Goal: Task Accomplishment & Management: Complete application form

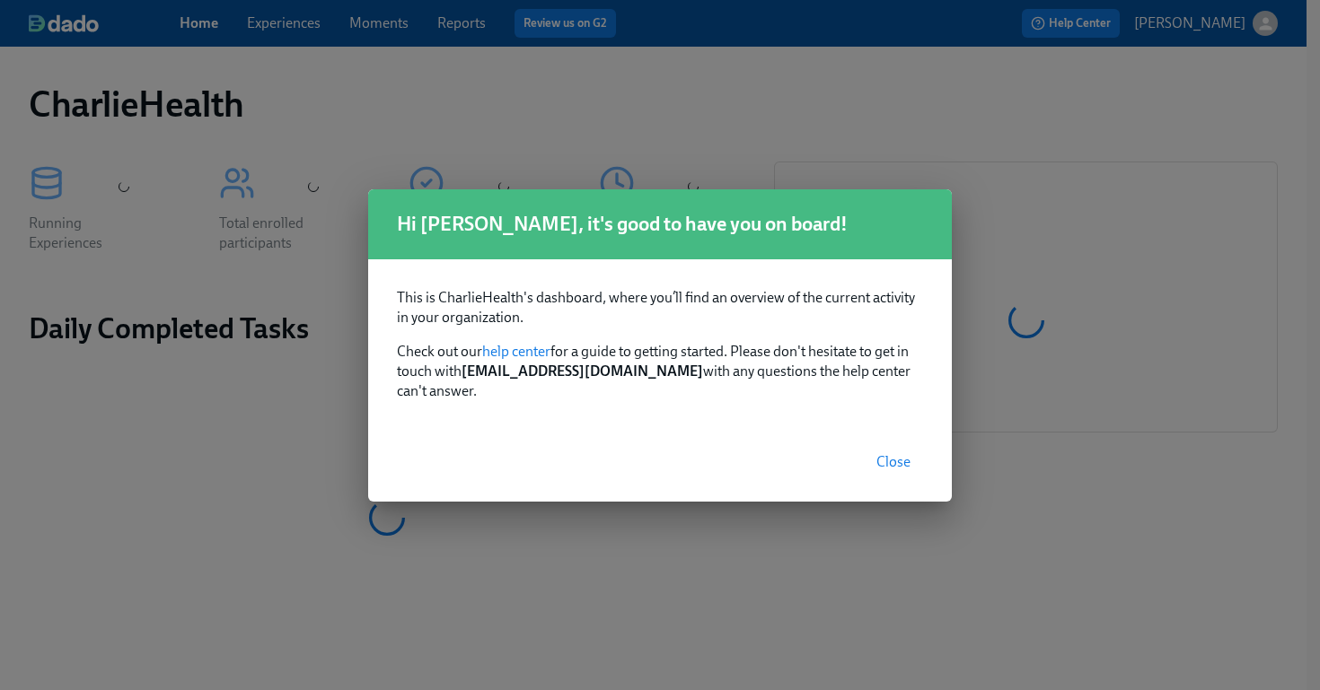
click at [900, 453] on span "Close" at bounding box center [893, 462] width 34 height 18
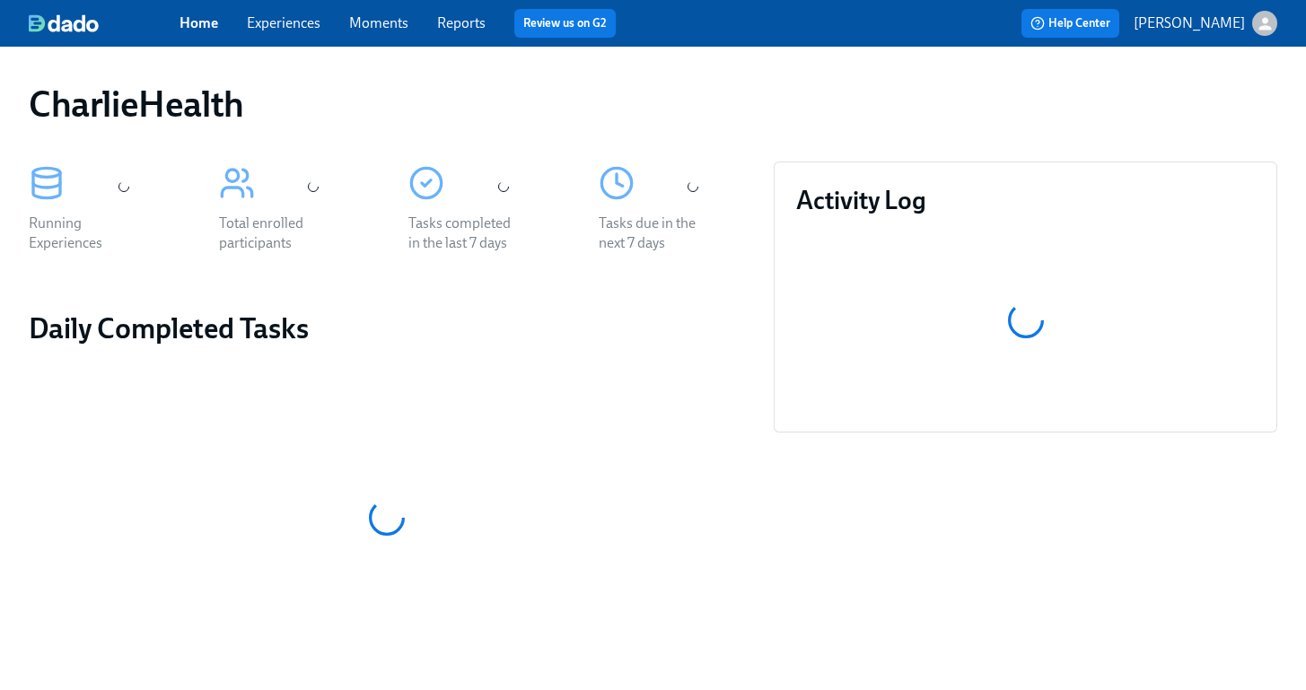
click at [259, 17] on link "Experiences" at bounding box center [284, 22] width 74 height 17
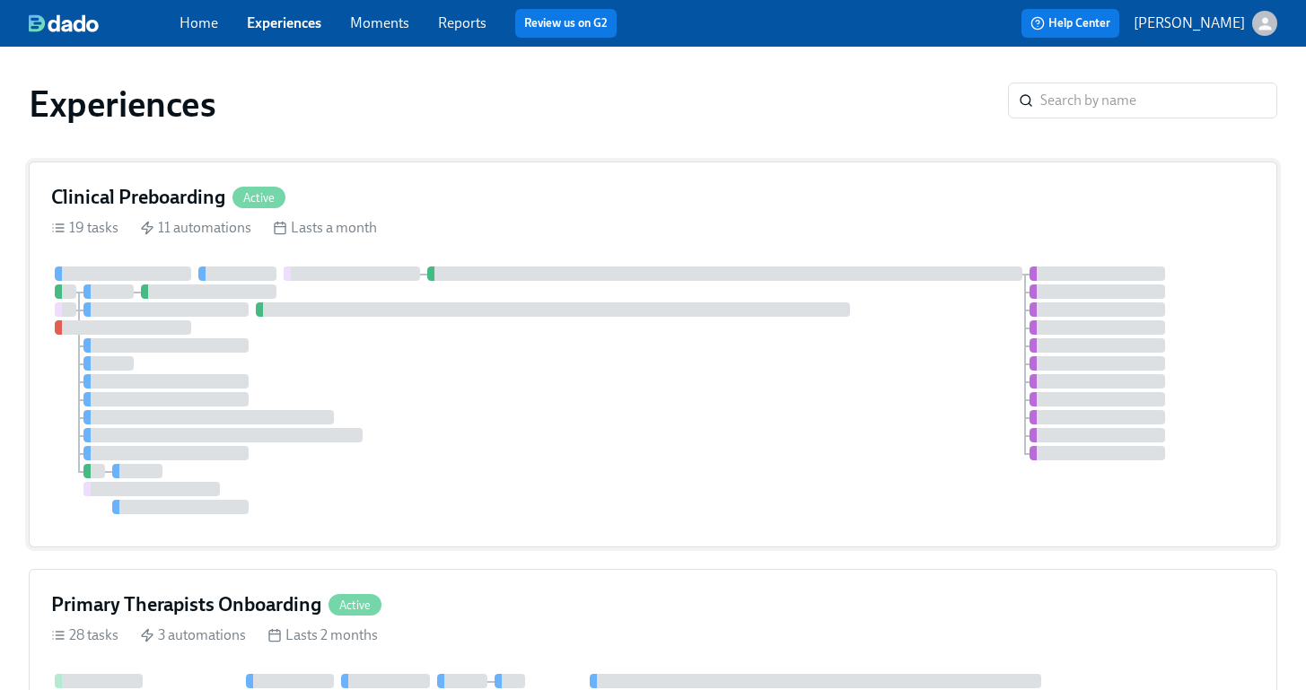
click at [643, 256] on div "Clinical Preboarding Active 19 tasks 11 automations Lasts a month" at bounding box center [653, 355] width 1249 height 386
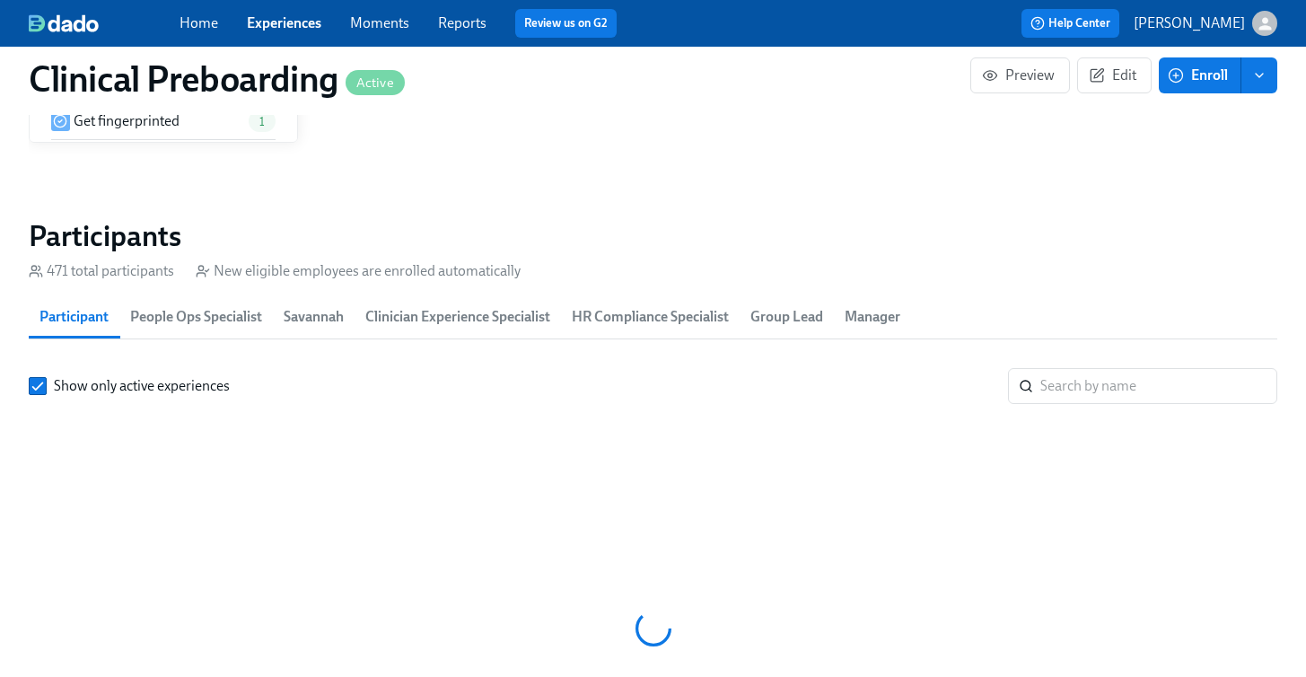
scroll to position [0, 22403]
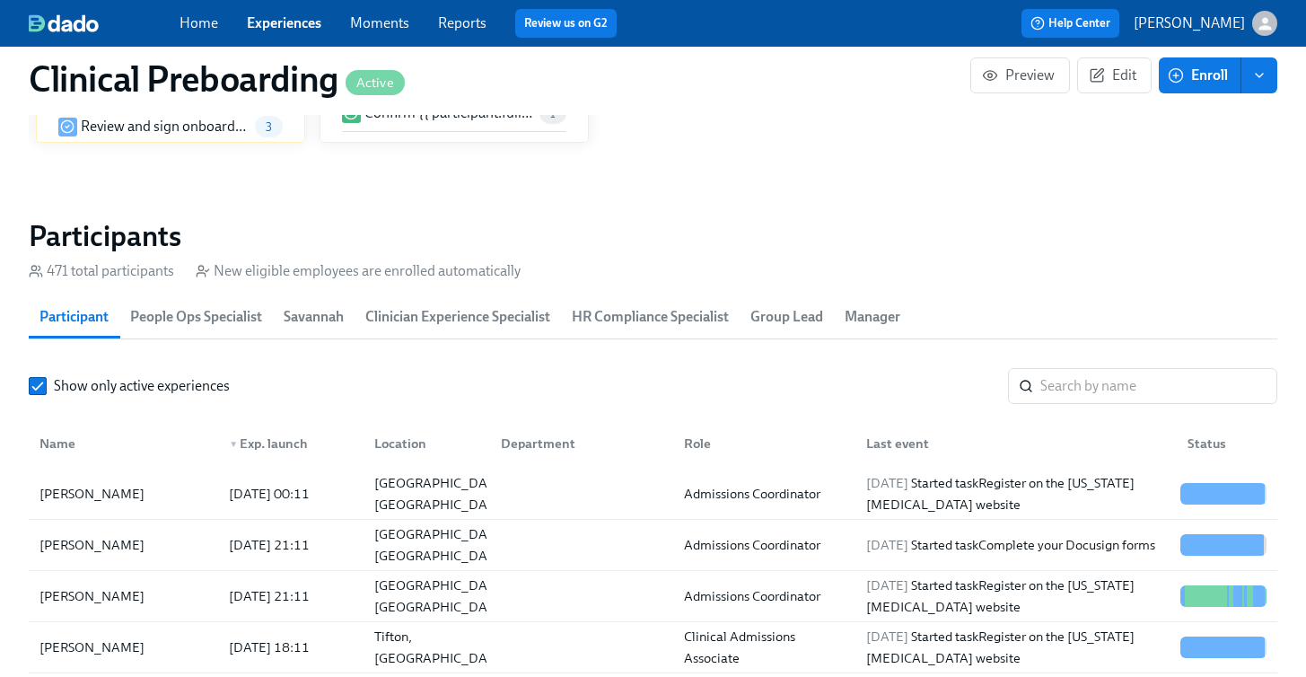
click at [274, 26] on link "Experiences" at bounding box center [284, 22] width 75 height 17
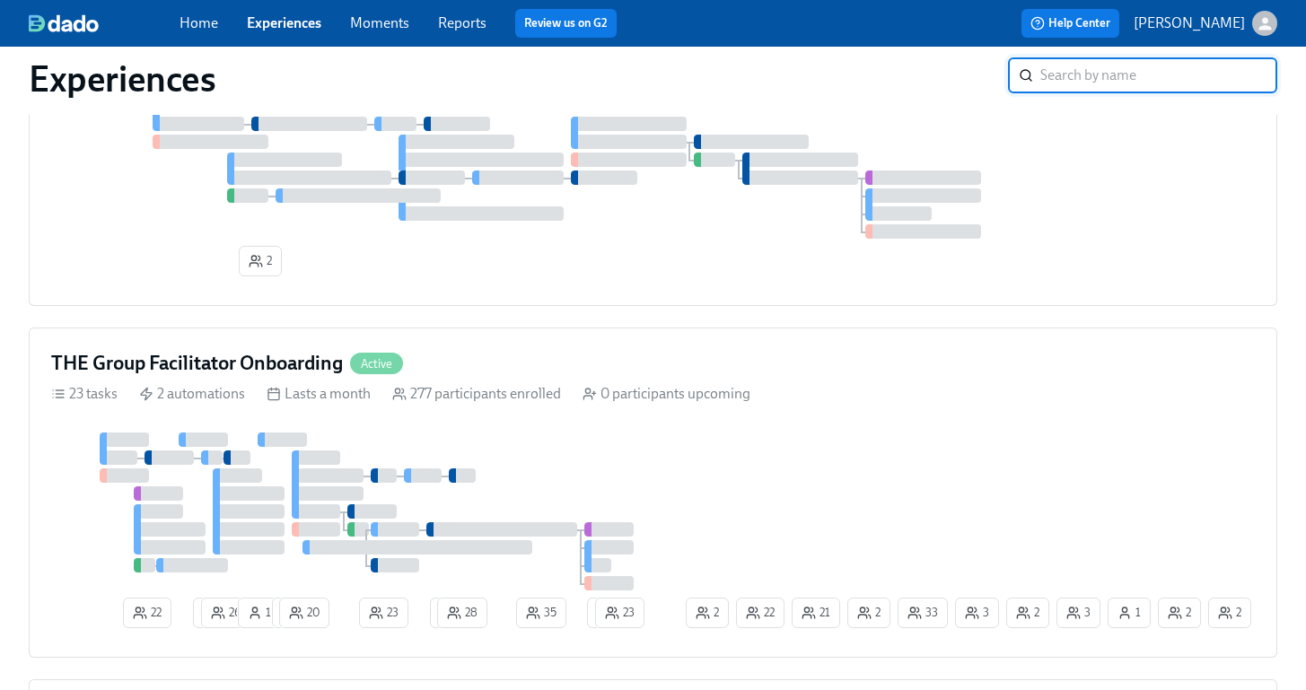
scroll to position [1423, 0]
click at [569, 409] on div "THE Group Facilitator Onboarding Active 23 tasks 2 automations Lasts a month 27…" at bounding box center [653, 491] width 1249 height 330
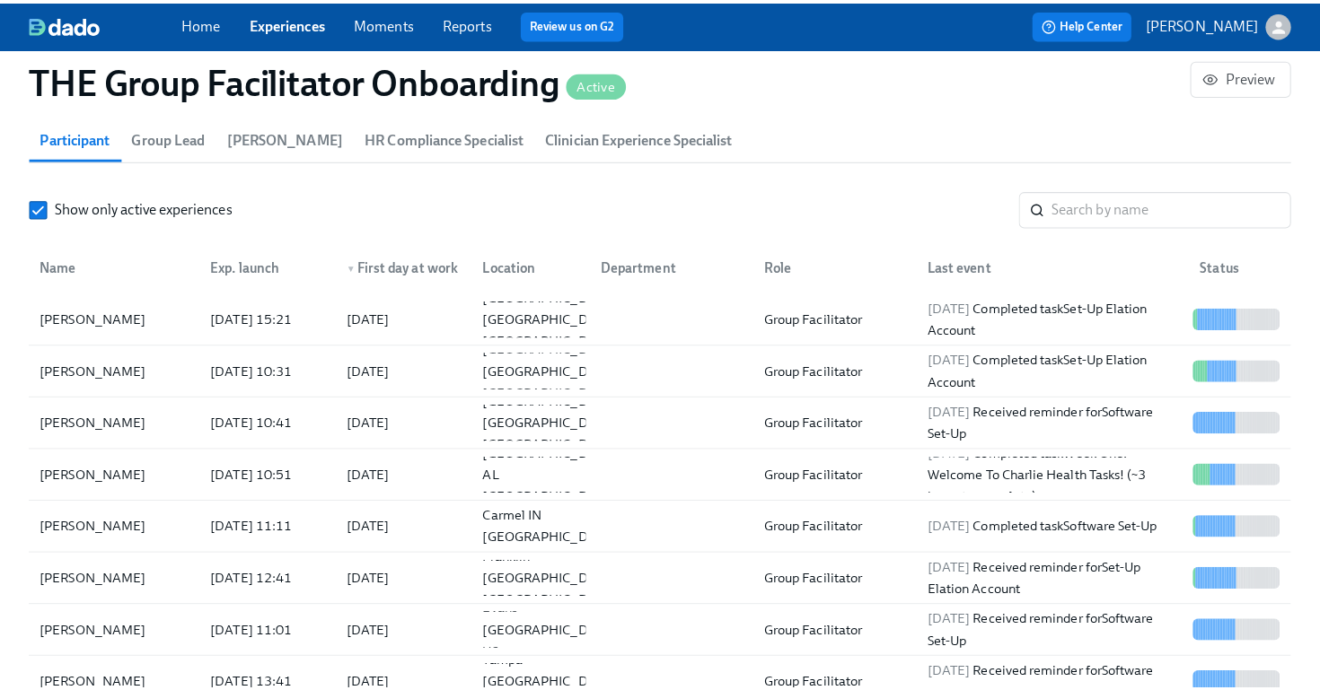
scroll to position [1611, 0]
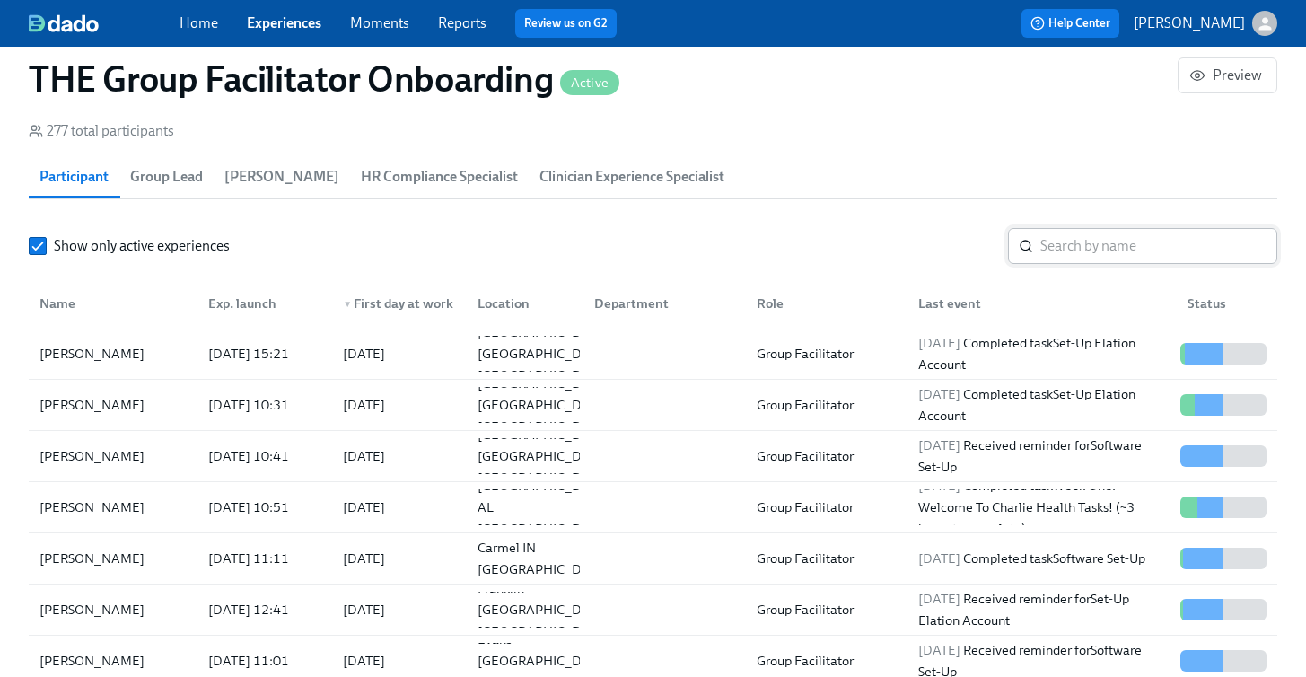
click at [1065, 238] on input "search" at bounding box center [1158, 246] width 237 height 36
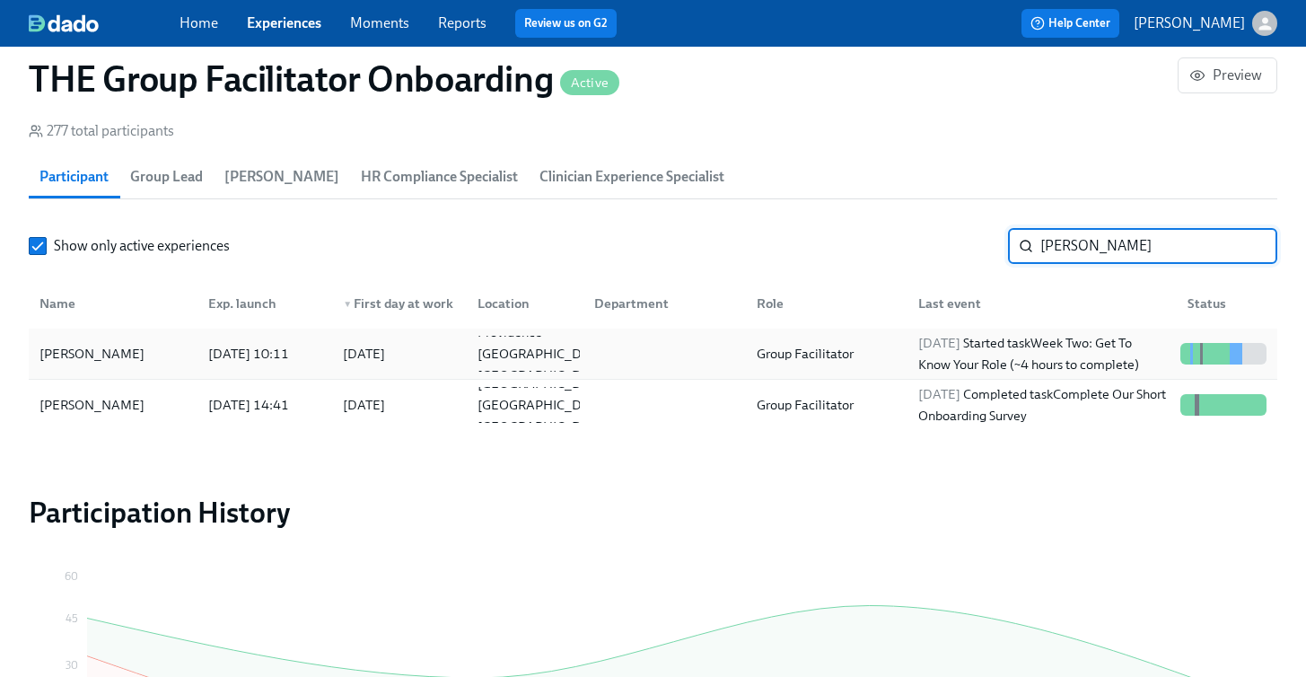
click at [171, 348] on div "Jacqueline Corrigan" at bounding box center [113, 354] width 162 height 36
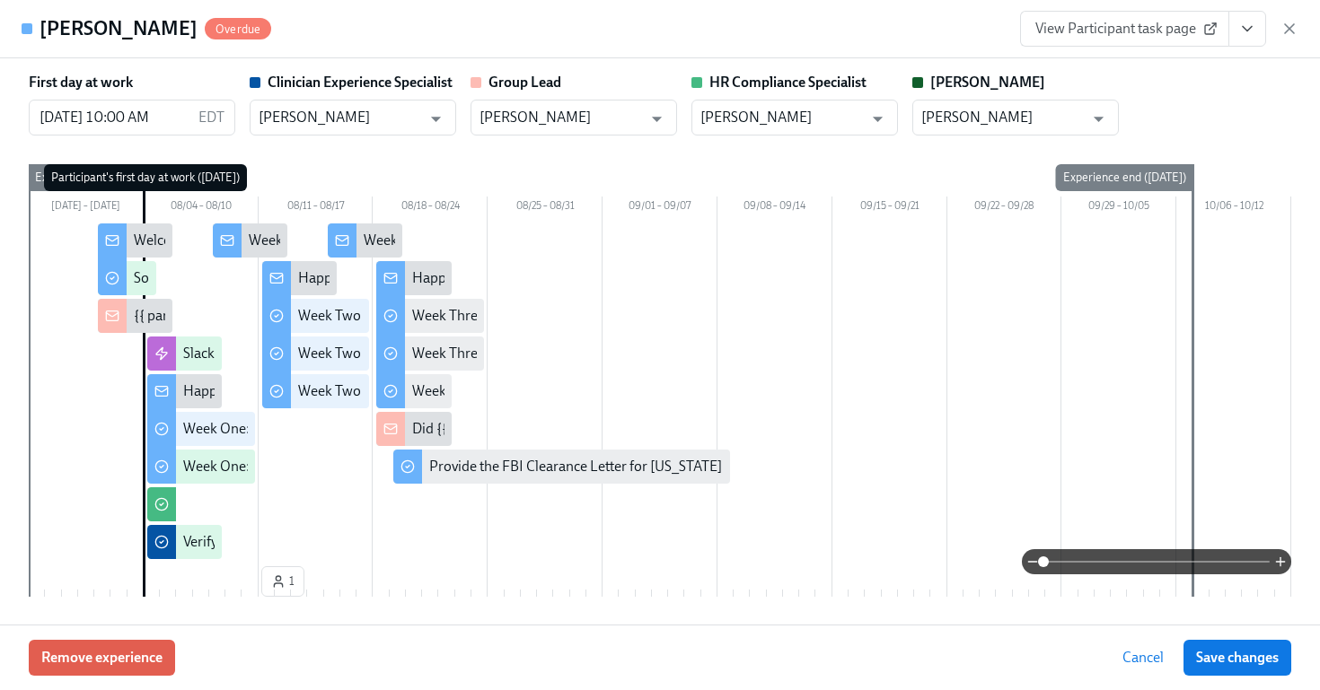
click at [1241, 33] on icon "View task page" at bounding box center [1247, 29] width 18 height 18
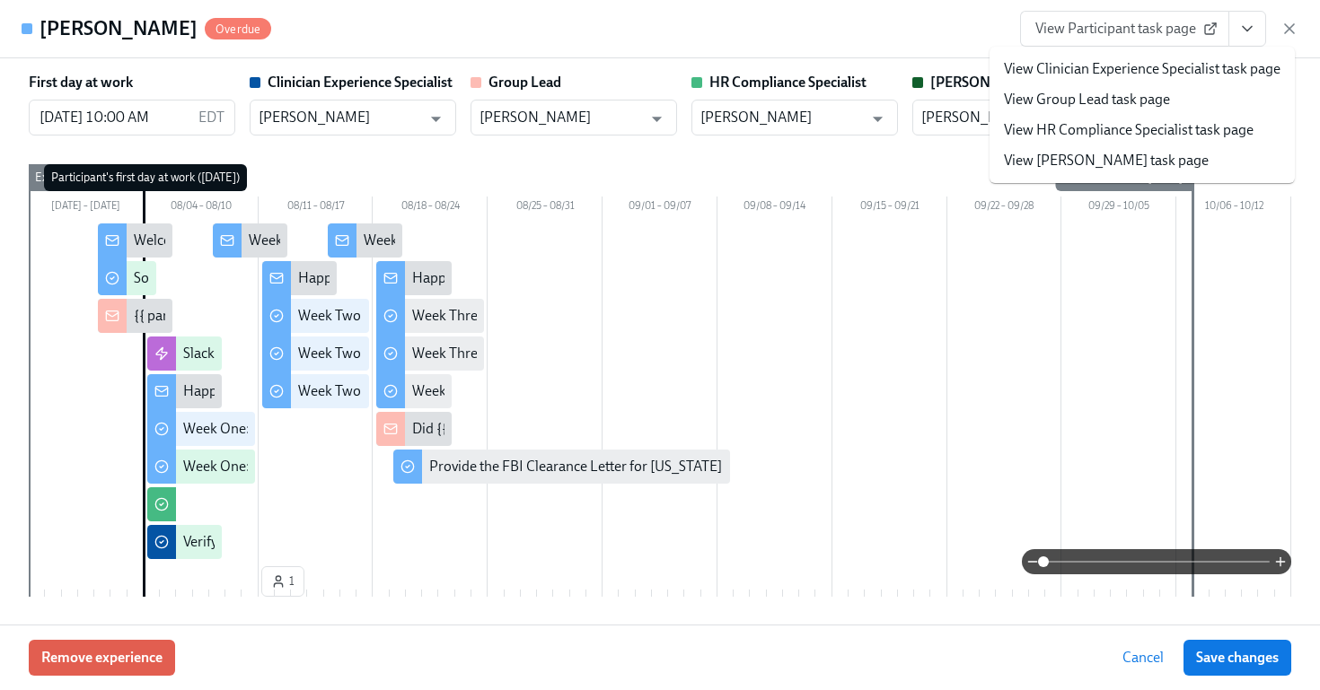
click at [1172, 126] on link "View HR Compliance Specialist task page" at bounding box center [1129, 130] width 250 height 20
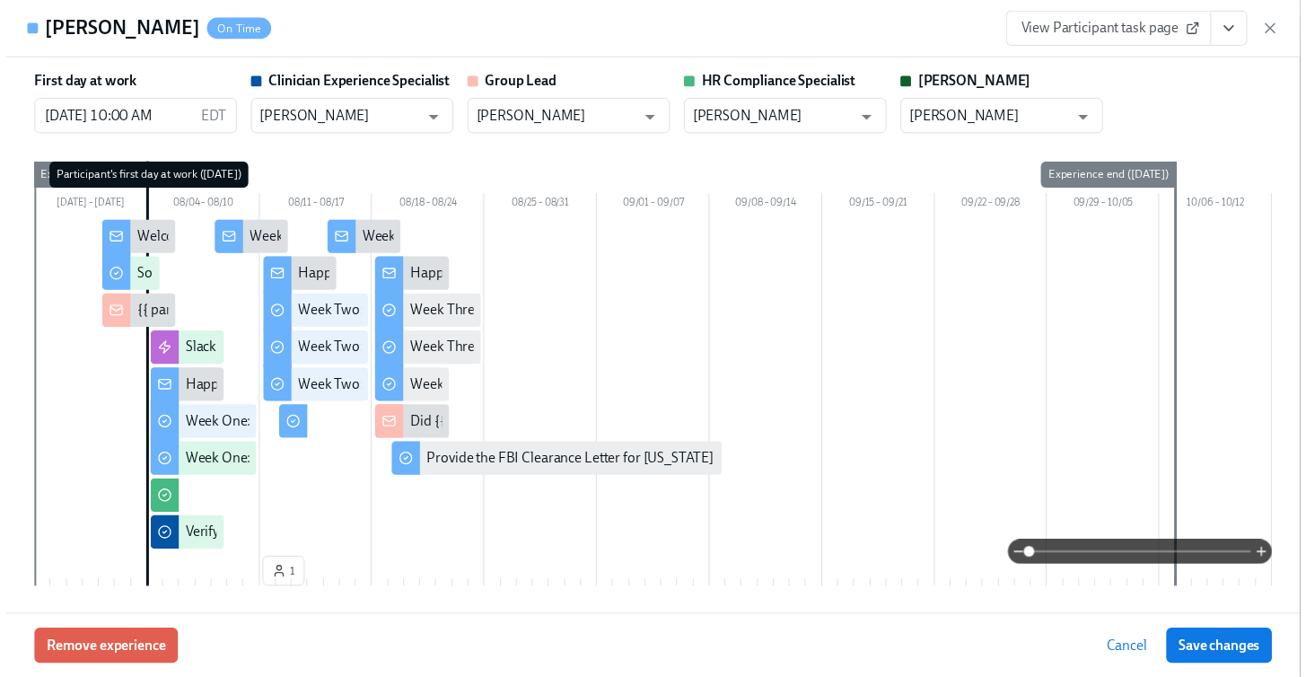
scroll to position [0, 26537]
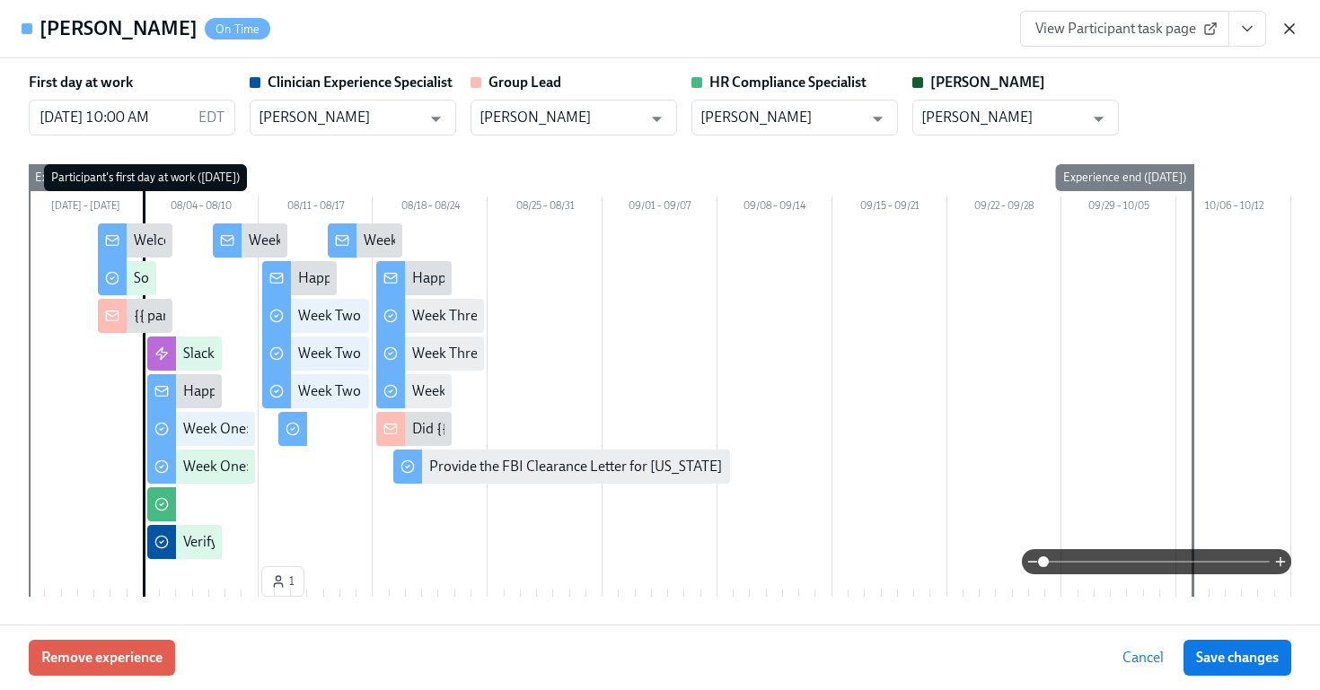
click at [1291, 24] on icon "button" at bounding box center [1289, 29] width 18 height 18
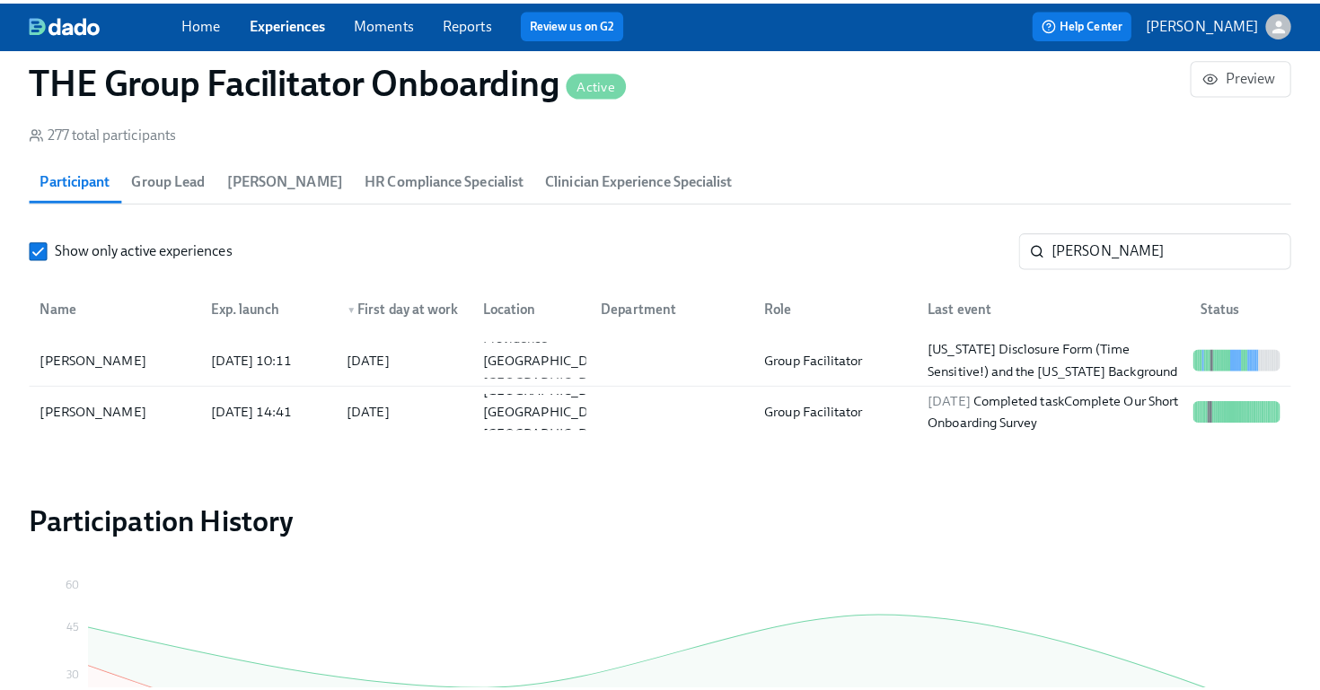
scroll to position [0, 26524]
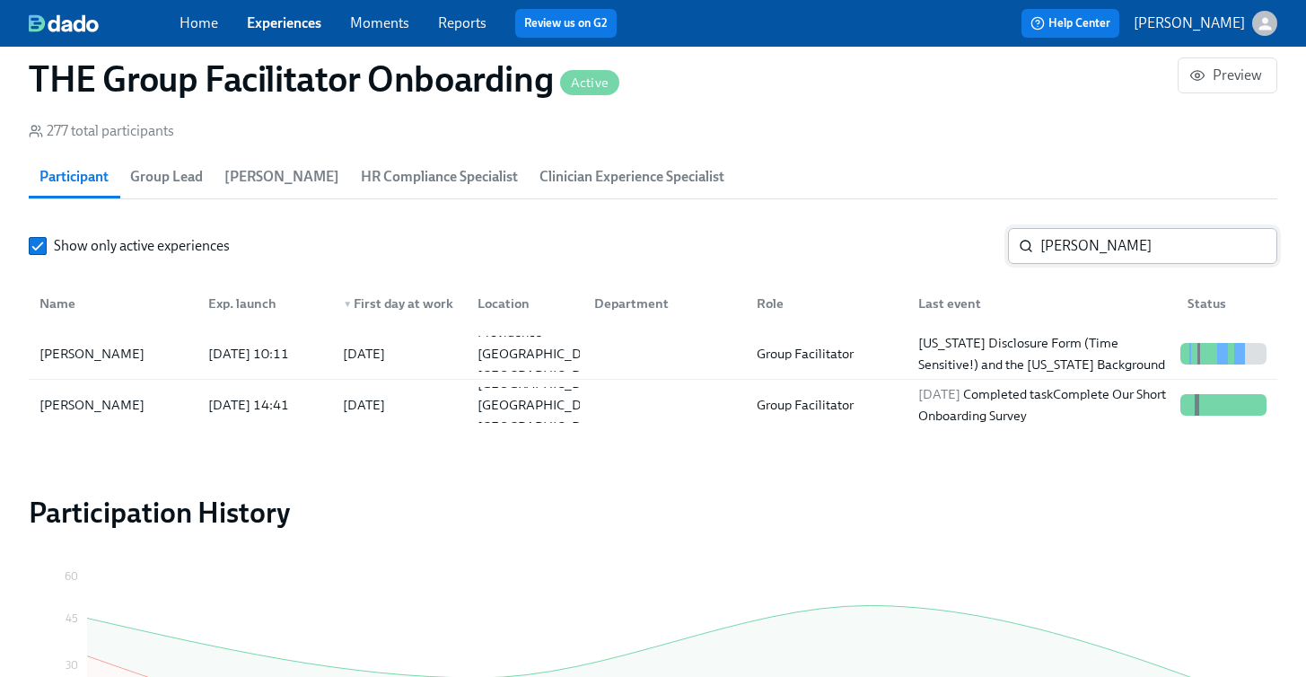
click at [1084, 257] on input "jacqueline" at bounding box center [1158, 246] width 237 height 36
type input "katheria"
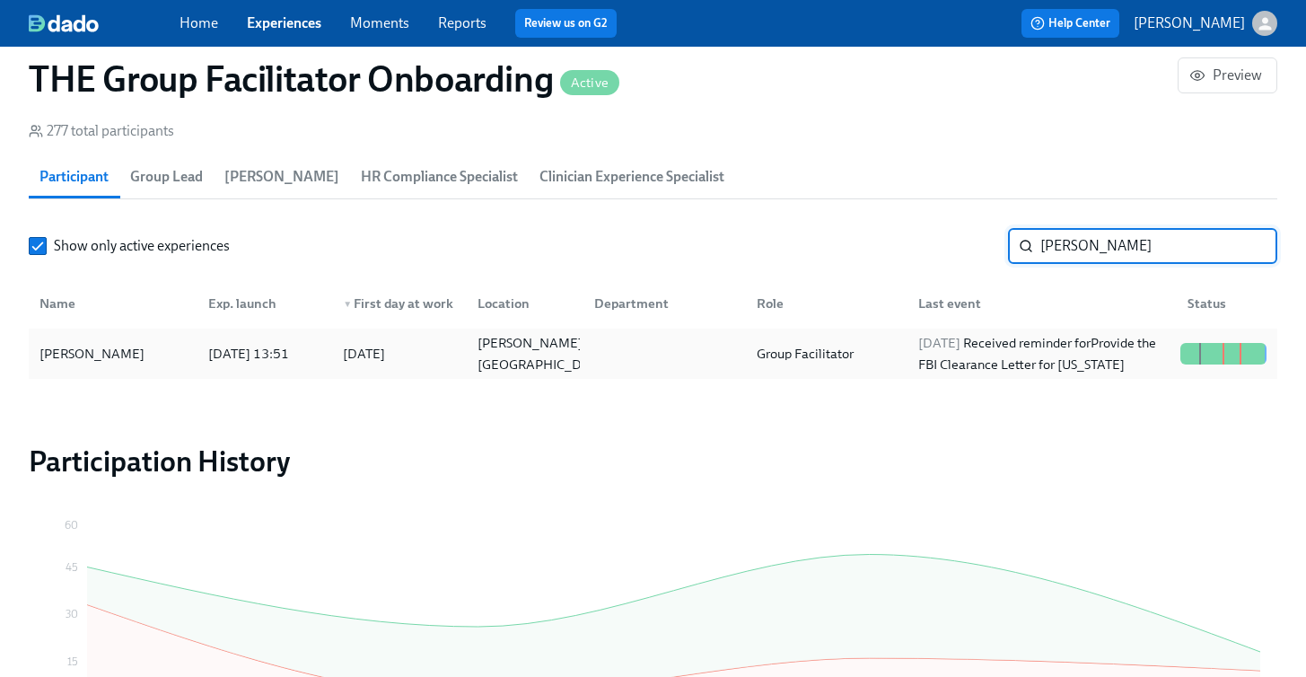
click at [168, 347] on div "Katheria Edwards" at bounding box center [113, 354] width 162 height 36
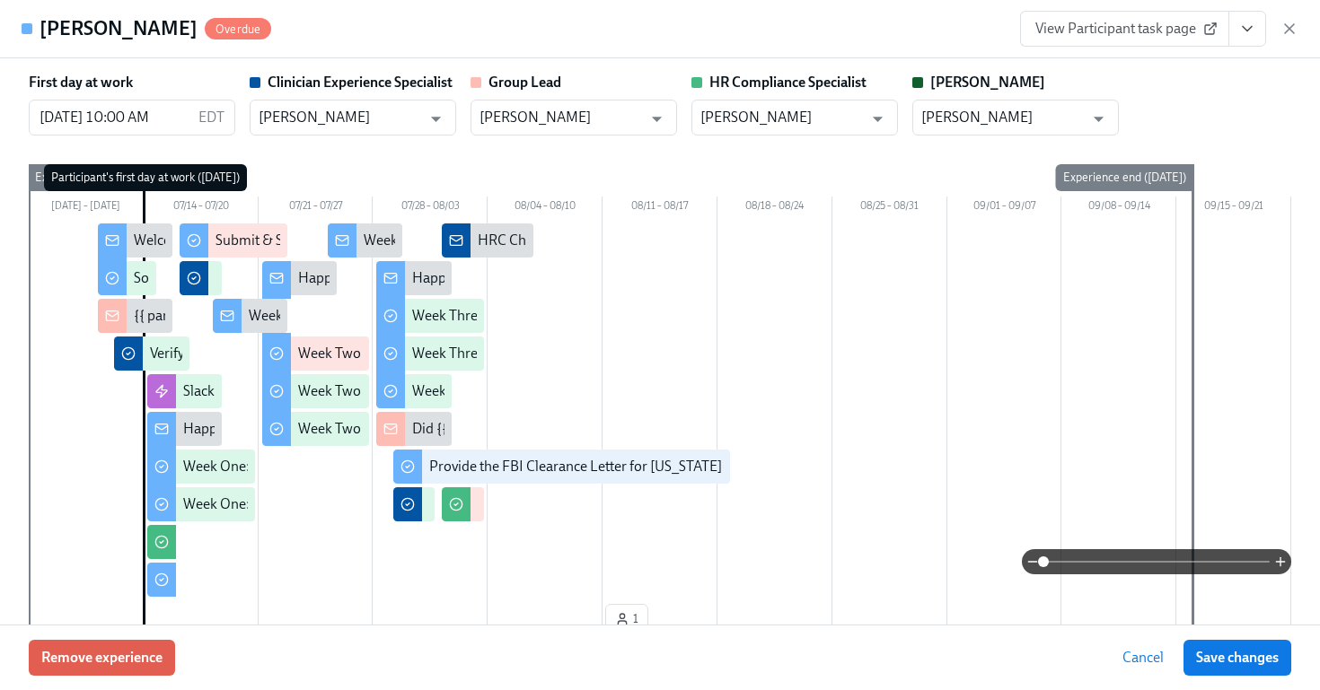
click at [1253, 31] on icon "View task page" at bounding box center [1247, 29] width 18 height 18
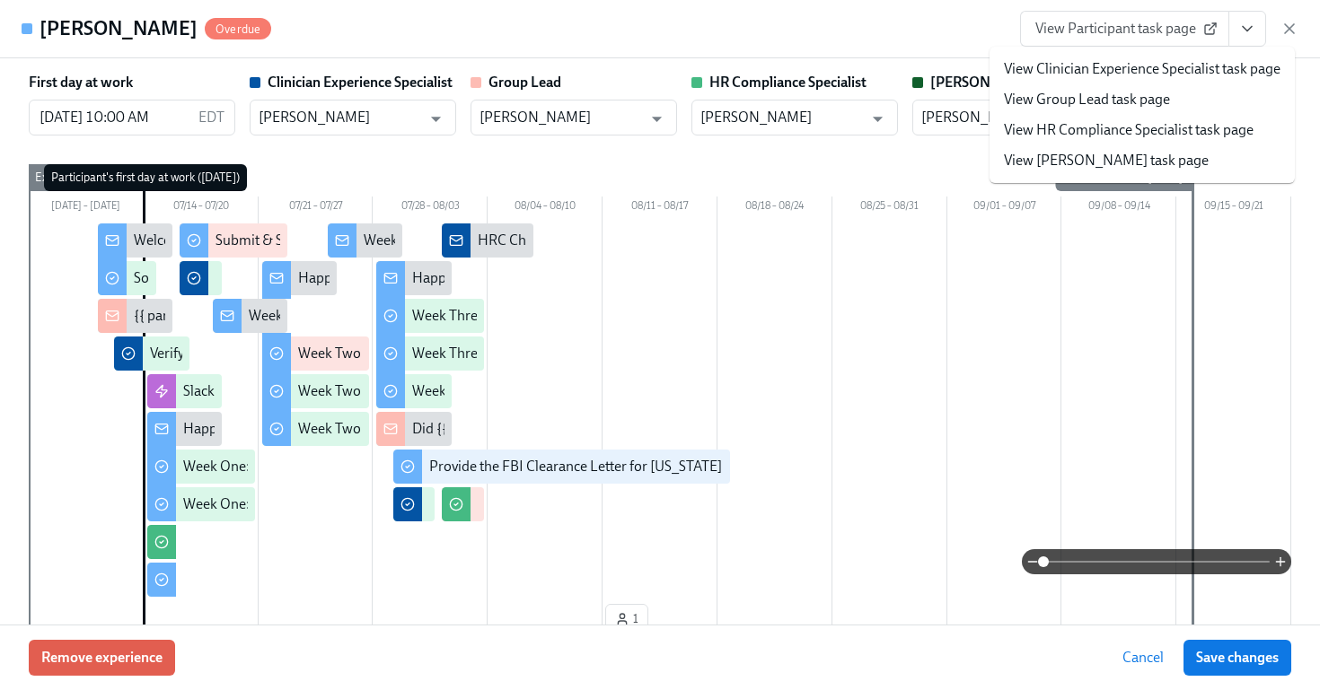
click at [1130, 127] on link "View HR Compliance Specialist task page" at bounding box center [1129, 130] width 250 height 20
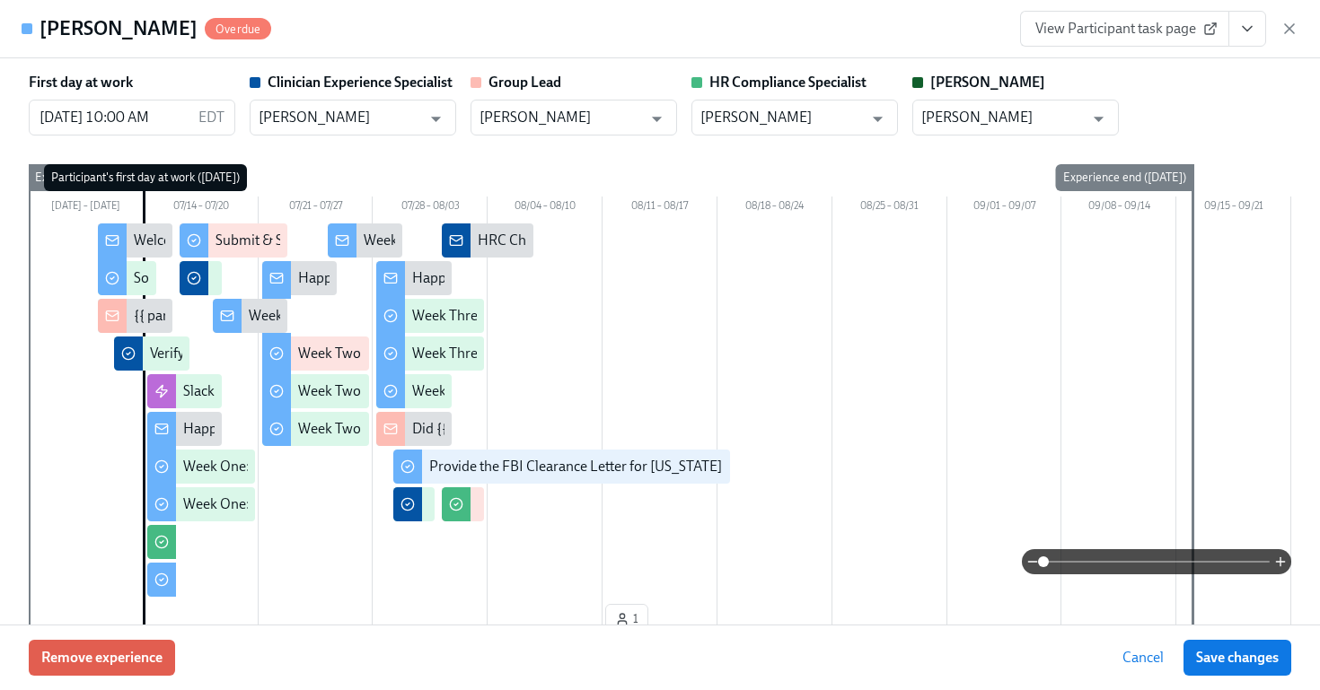
scroll to position [0, 26537]
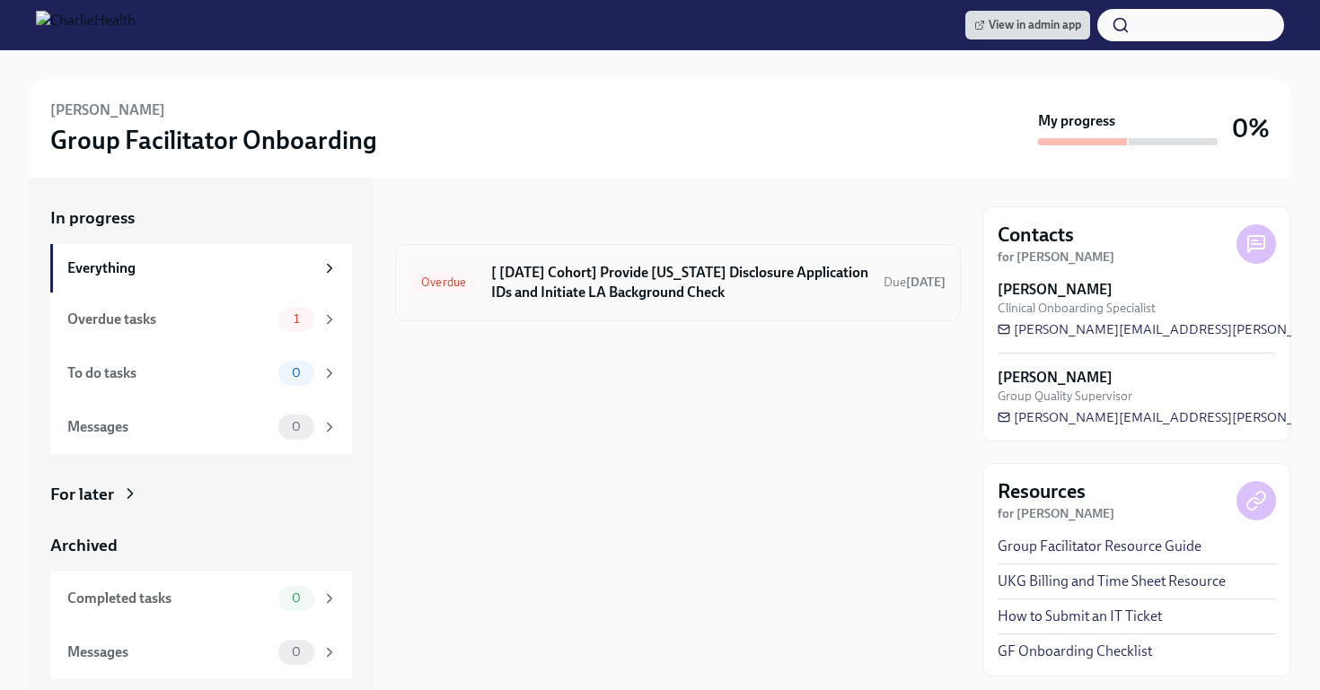
click at [745, 273] on h6 "[ [DATE] Cohort] Provide [US_STATE] Disclosure Application IDs and Initiate LA …" at bounding box center [680, 282] width 378 height 39
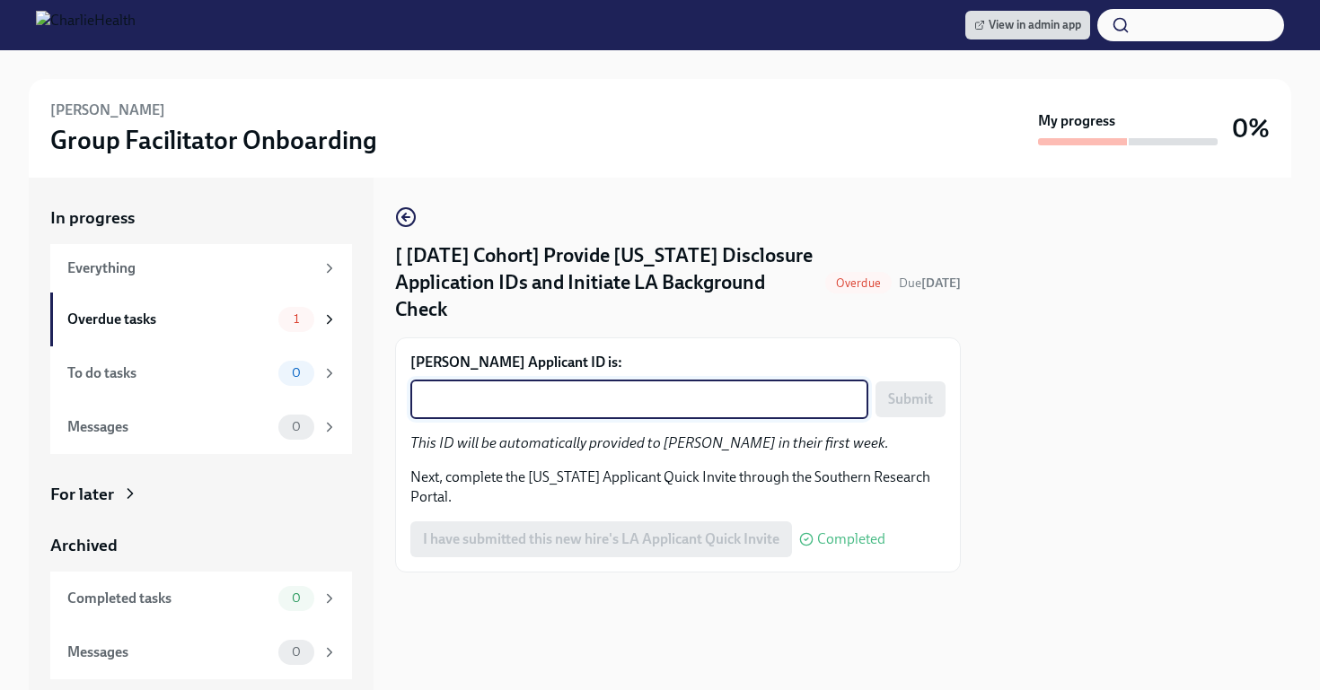
click at [529, 396] on textarea "Jacqueline Corrigan's Applicant ID is:" at bounding box center [639, 400] width 436 height 22
paste textarea "1240220"
type textarea "1240220"
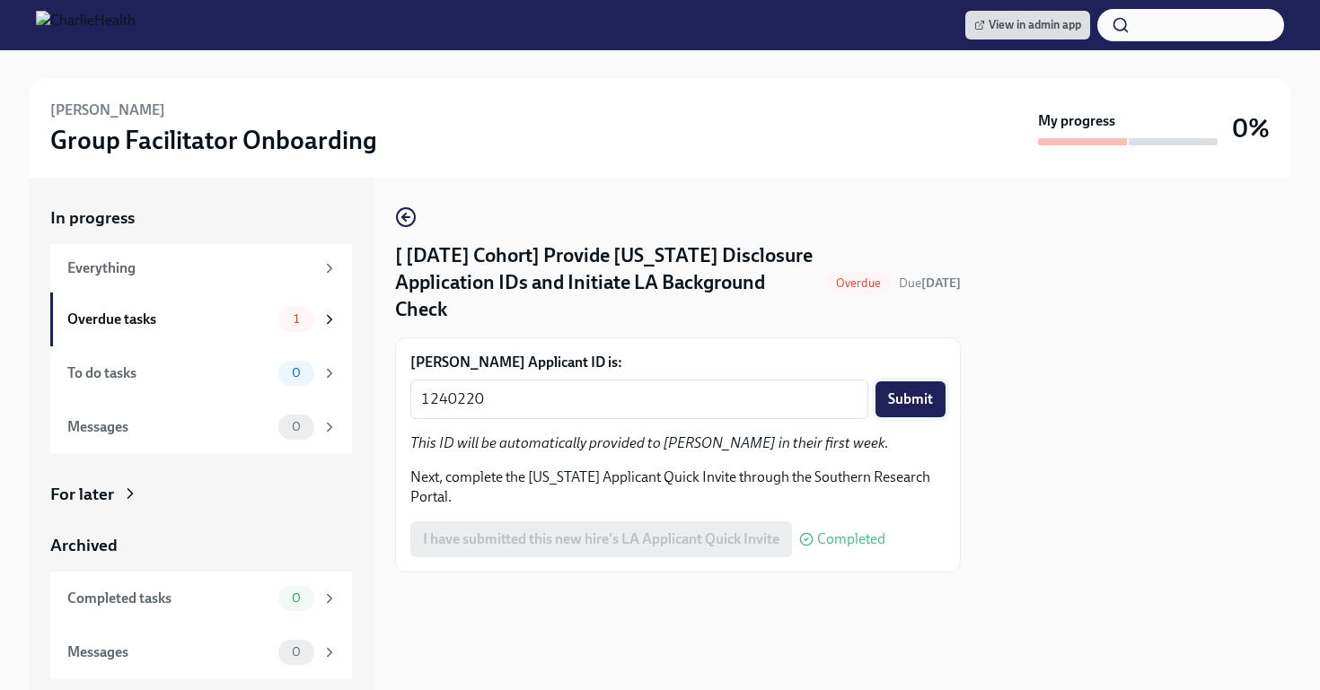
click at [933, 382] on button "Submit" at bounding box center [910, 400] width 70 height 36
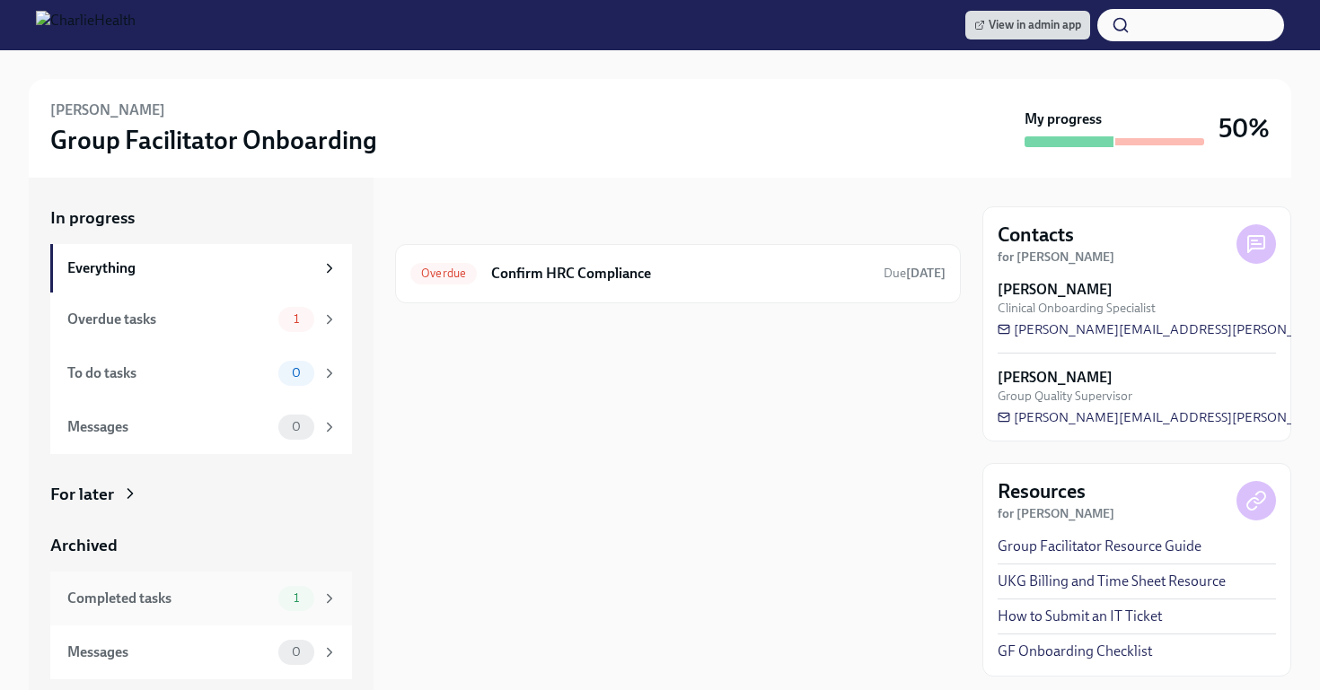
click at [200, 604] on div "Completed tasks" at bounding box center [169, 599] width 204 height 20
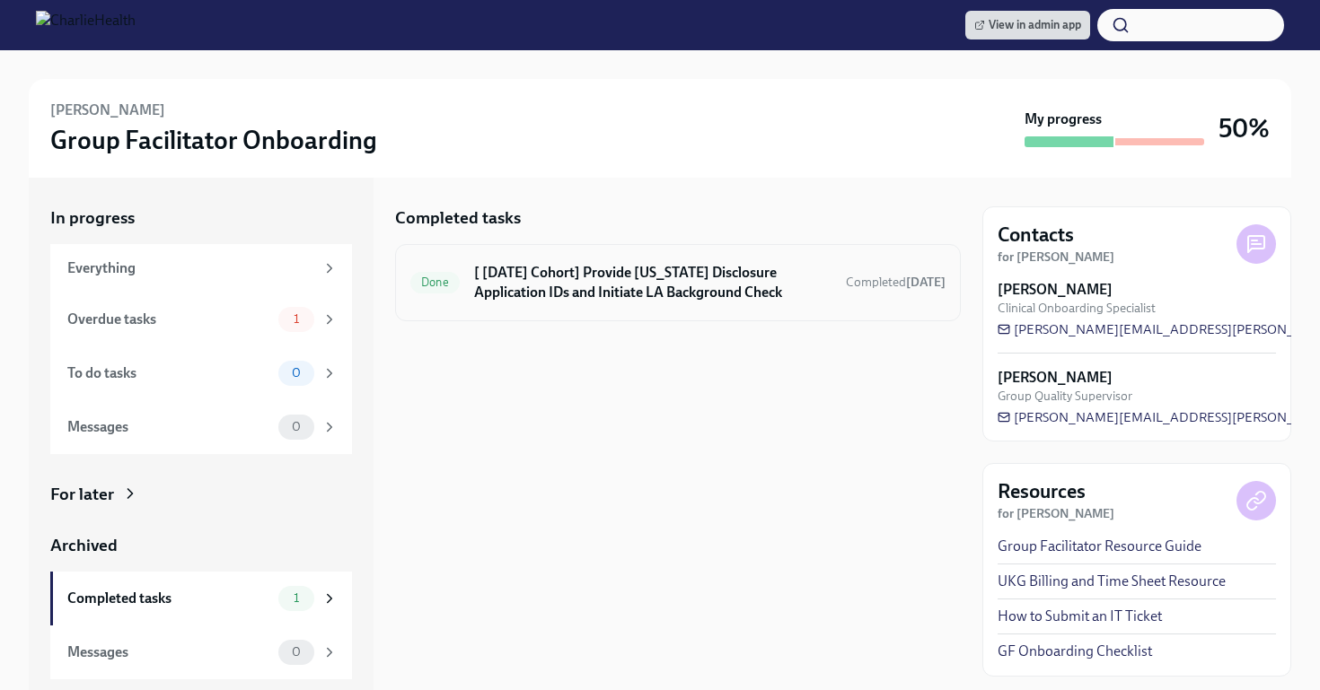
click at [599, 303] on div "Done [ Jul 14th Cohort] Provide Utah Disclosure Application IDs and Initiate LA…" at bounding box center [677, 282] width 535 height 47
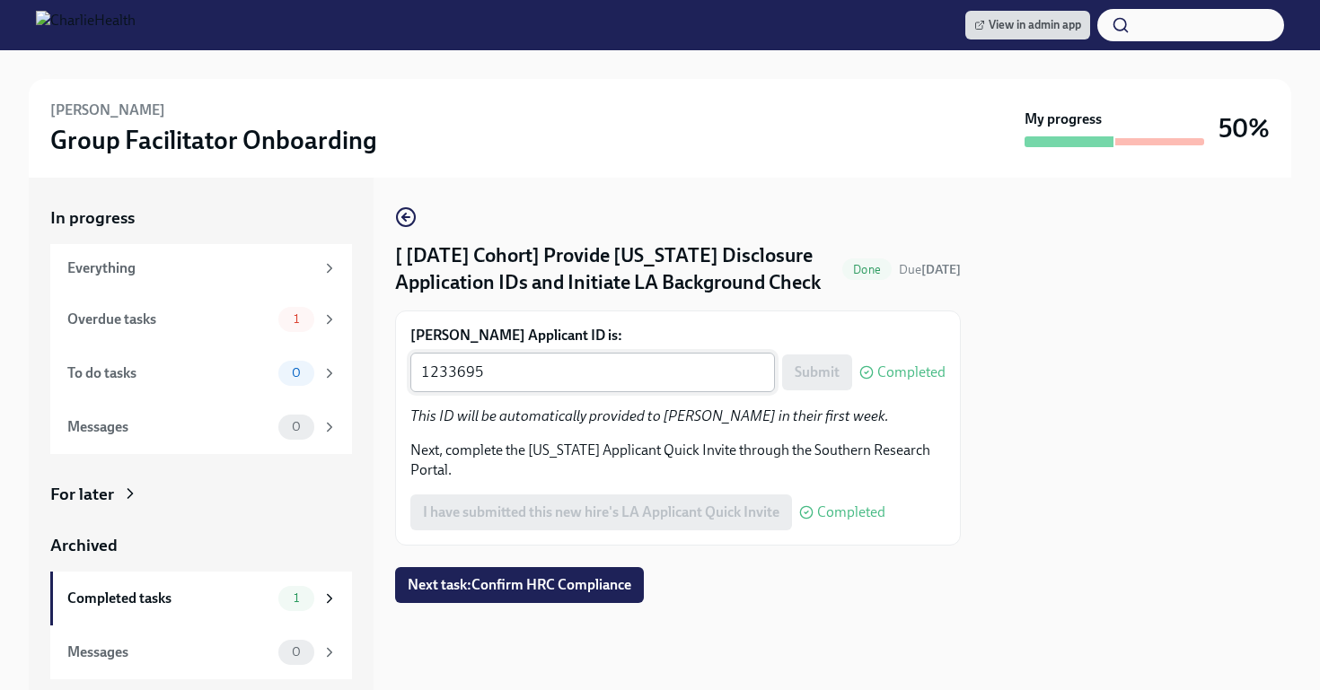
click at [588, 390] on div "1233695 x ​" at bounding box center [592, 372] width 364 height 39
click at [527, 371] on textarea "1233695" at bounding box center [592, 373] width 343 height 22
paste textarea "9714"
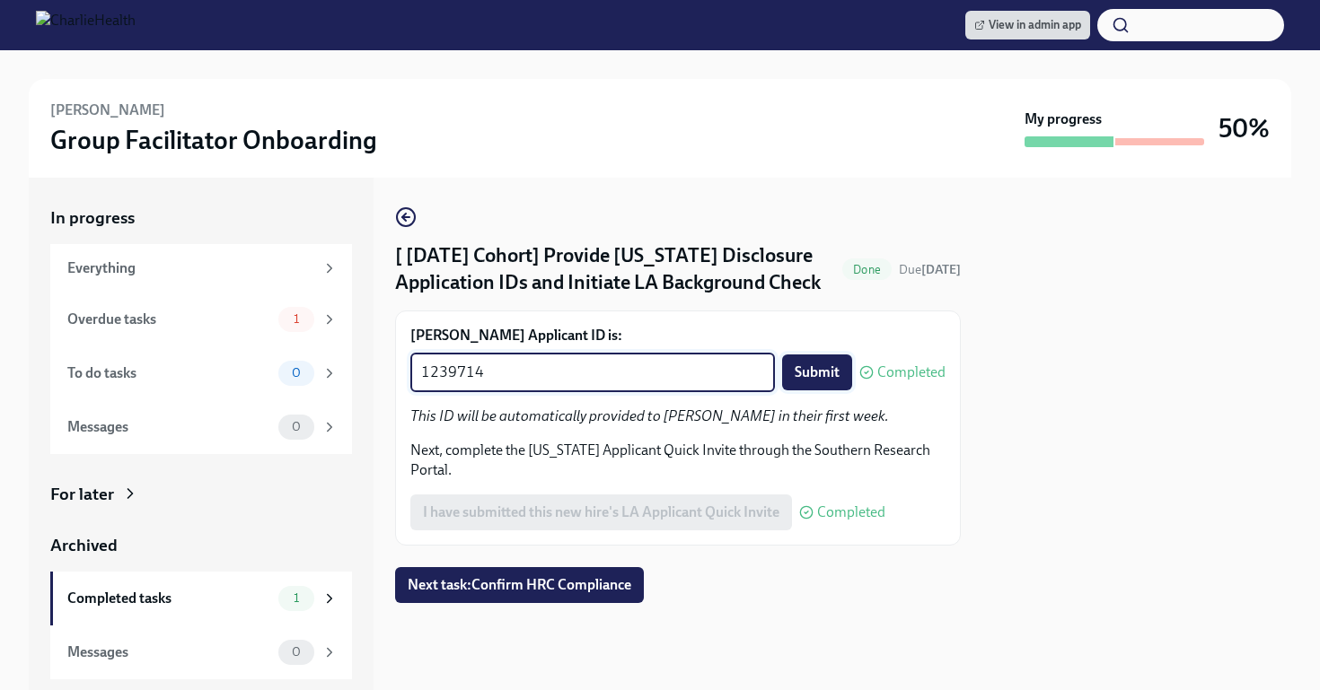
type textarea "1239714"
click at [819, 379] on span "Submit" at bounding box center [816, 373] width 45 height 18
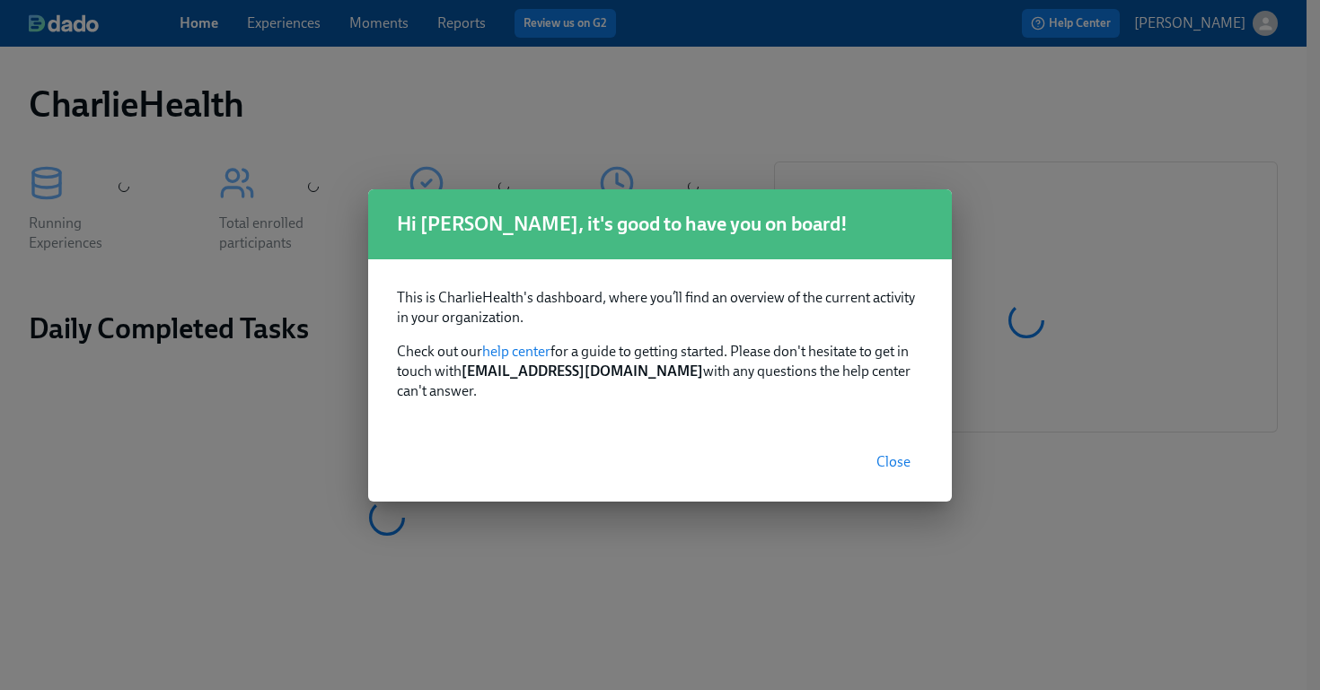
click at [899, 458] on span "Close" at bounding box center [893, 462] width 34 height 18
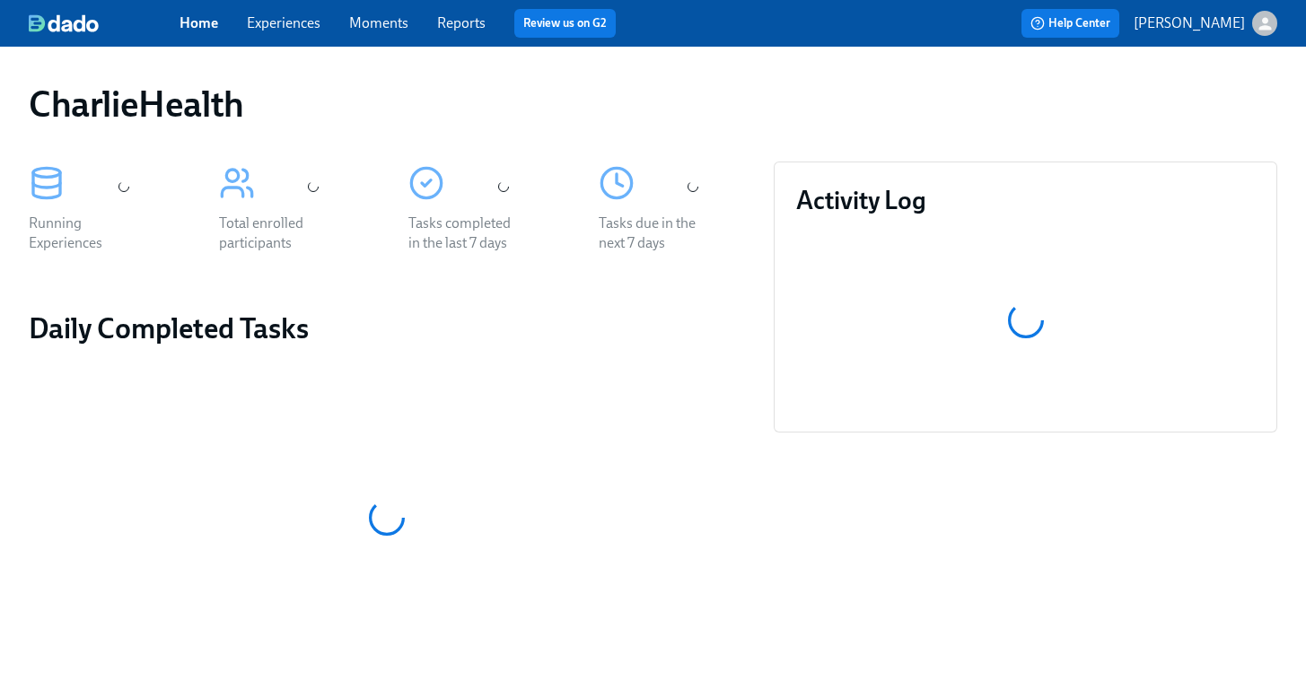
click at [266, 27] on link "Experiences" at bounding box center [284, 22] width 74 height 17
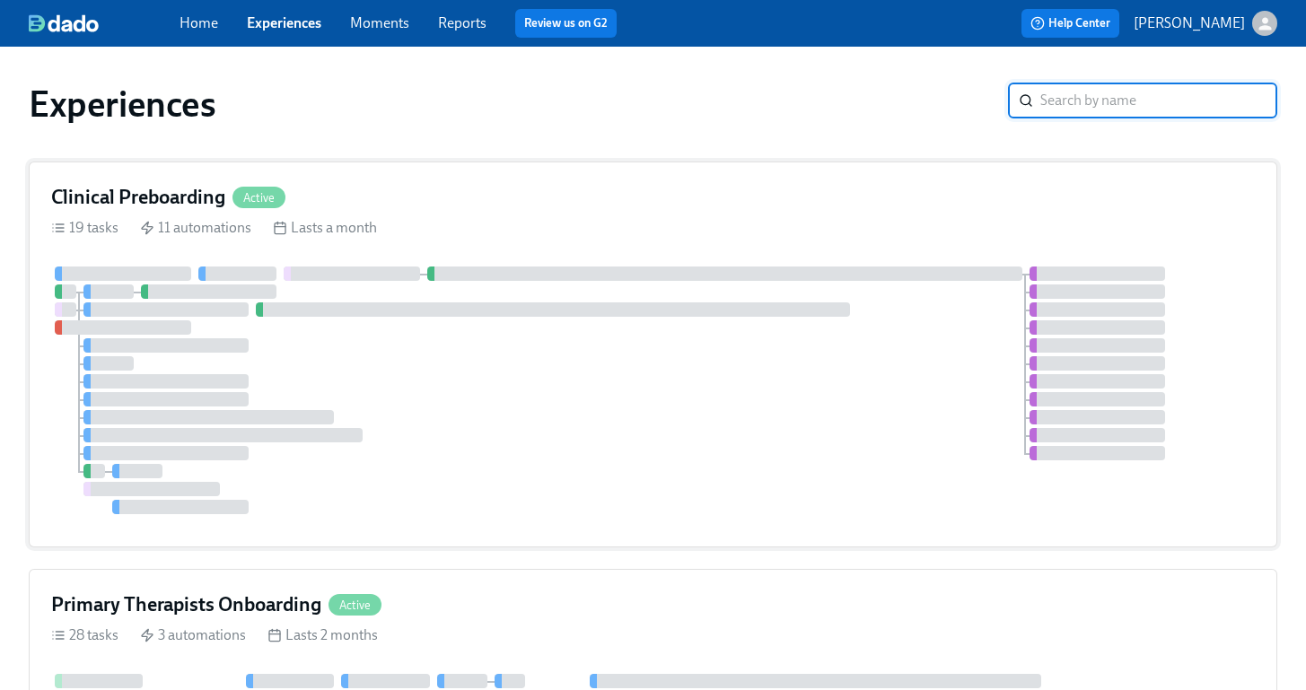
click at [514, 390] on div at bounding box center [653, 391] width 1204 height 248
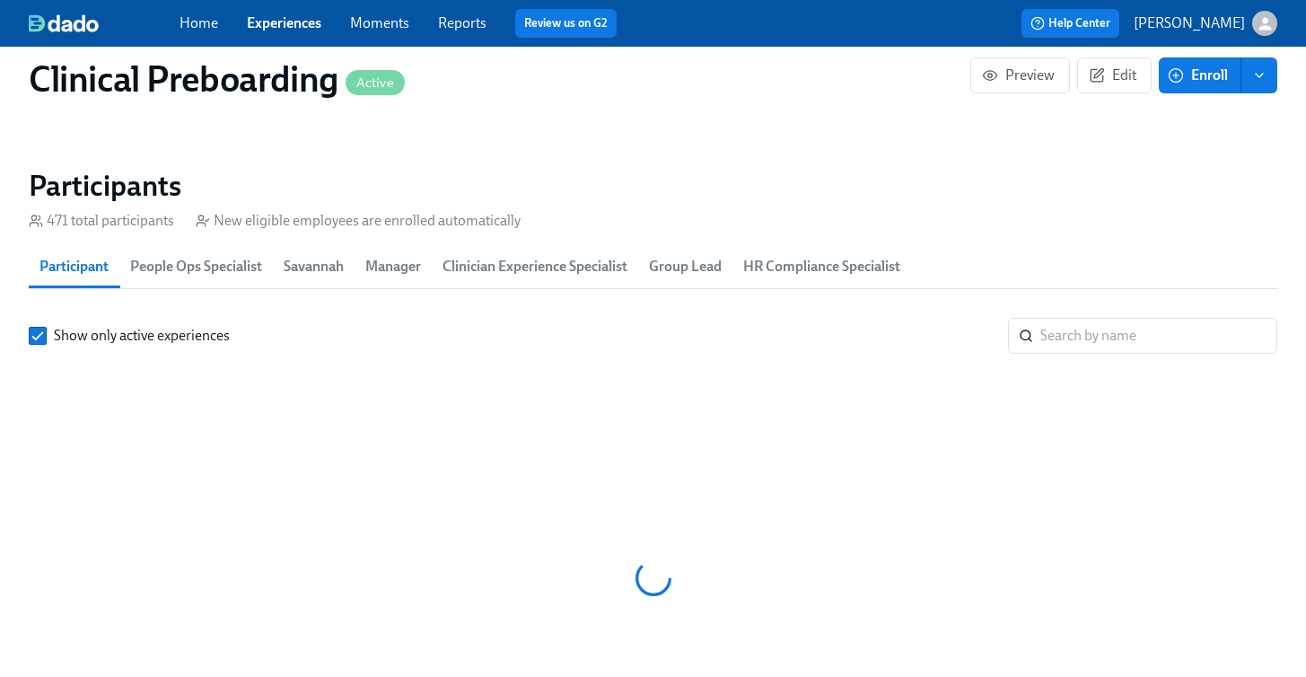
scroll to position [0, 22403]
click at [1113, 347] on input "search" at bounding box center [1158, 336] width 237 height 36
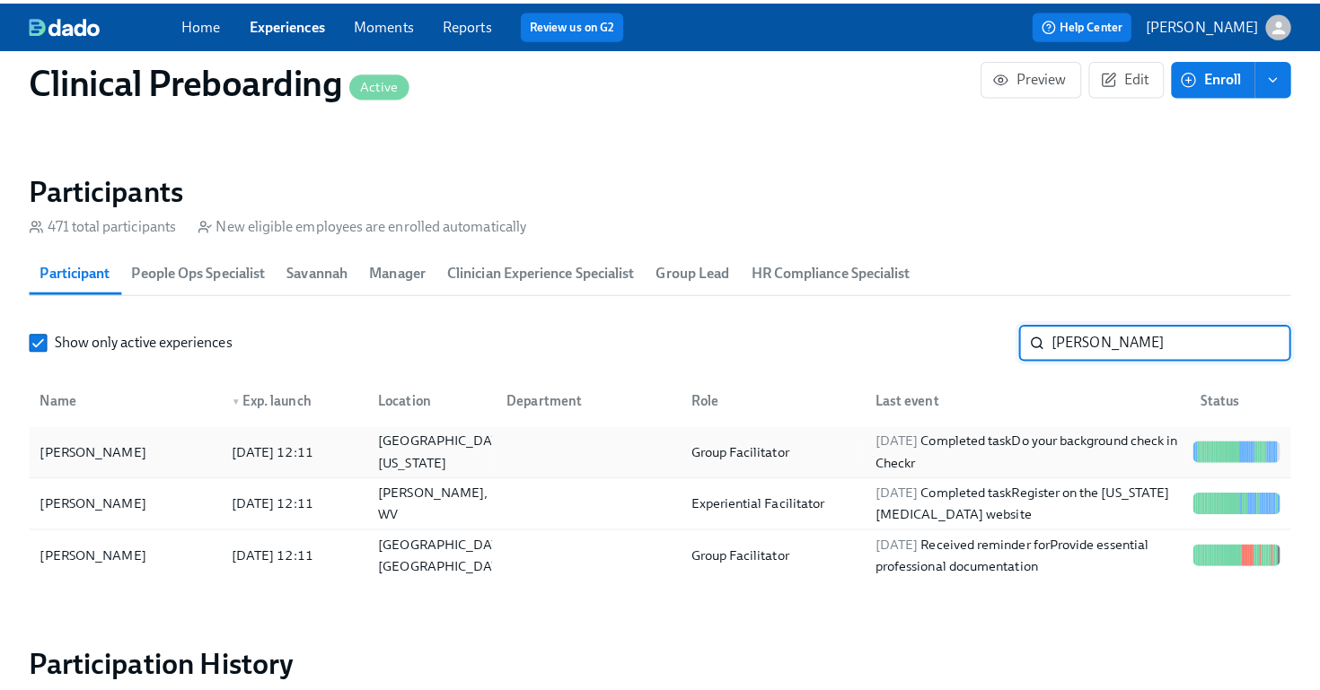
scroll to position [1979, 0]
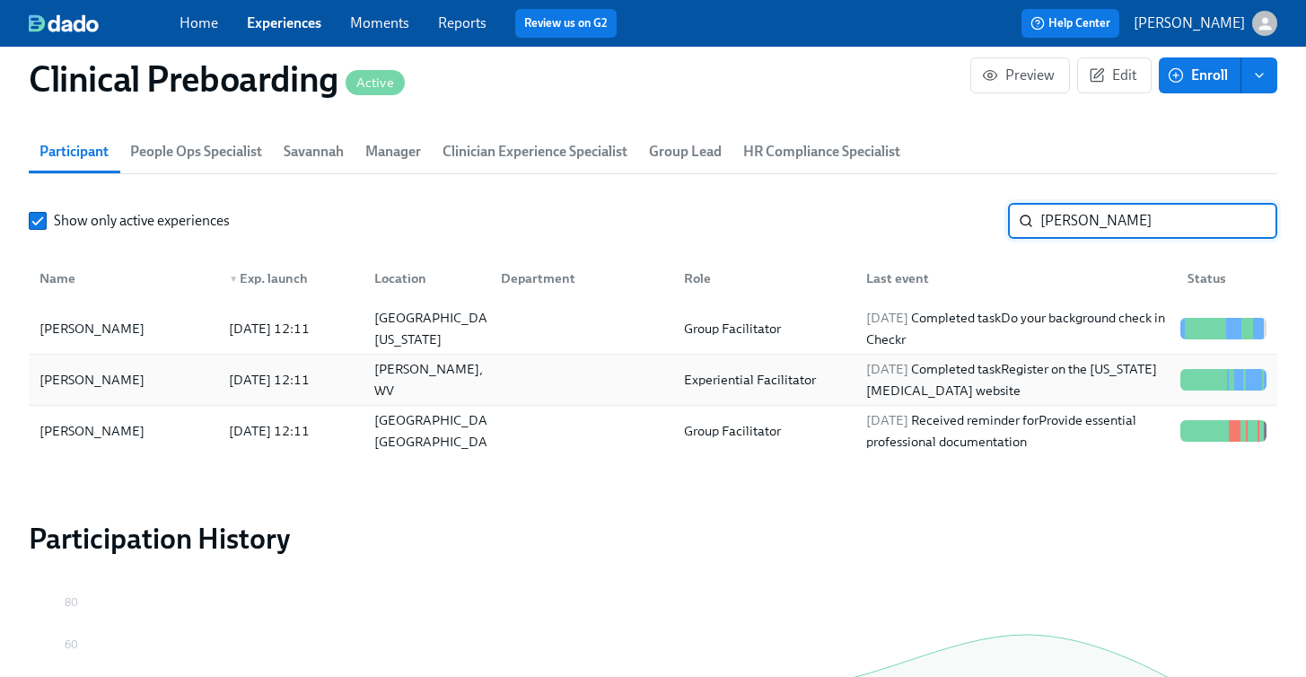
click at [135, 387] on div "Brittany Conover" at bounding box center [91, 380] width 119 height 22
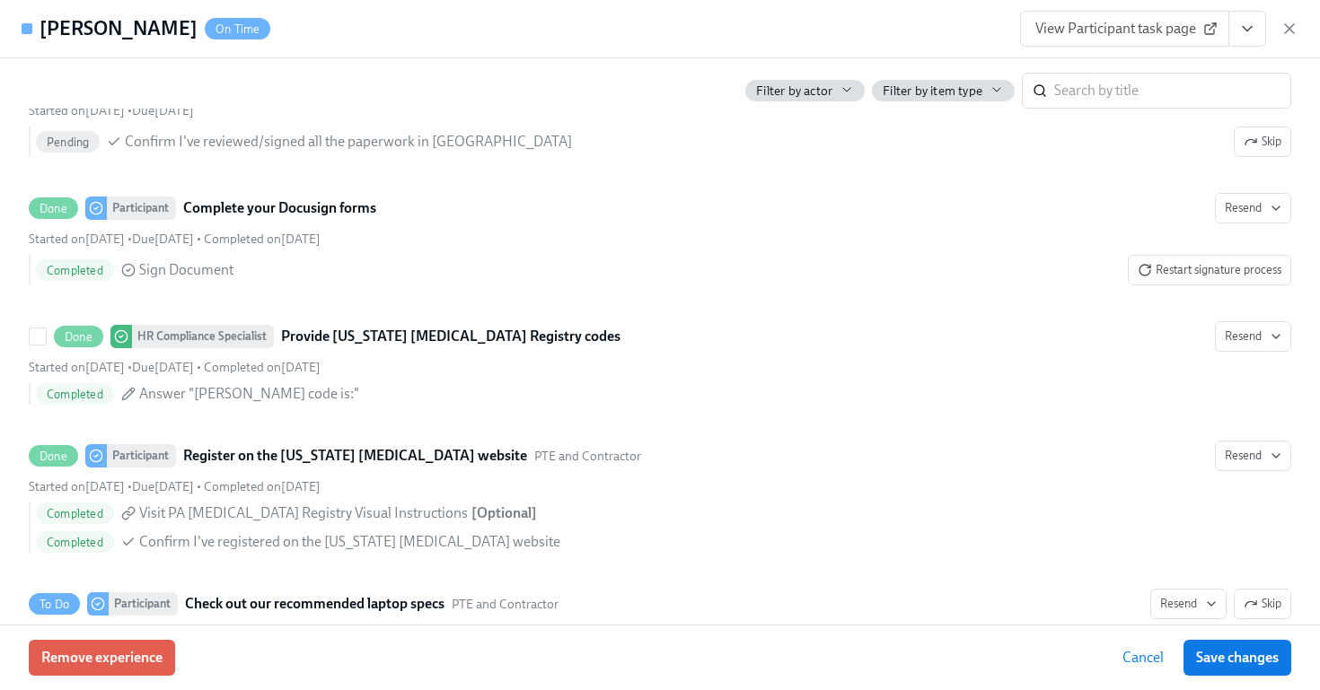
scroll to position [2898, 0]
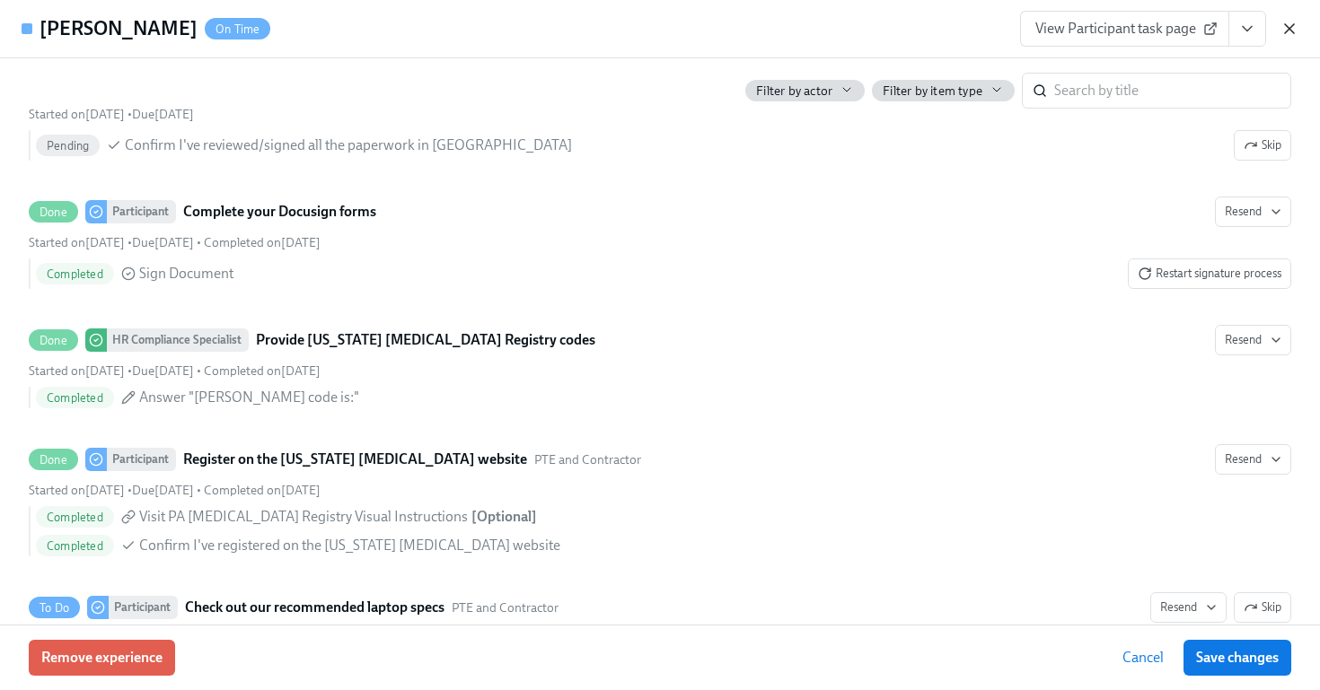
click at [1293, 34] on icon "button" at bounding box center [1289, 29] width 18 height 18
click at [1293, 34] on div "Home Experiences Moments Reports Review us on G2 Help Center Jessica Barrett" at bounding box center [653, 23] width 1306 height 47
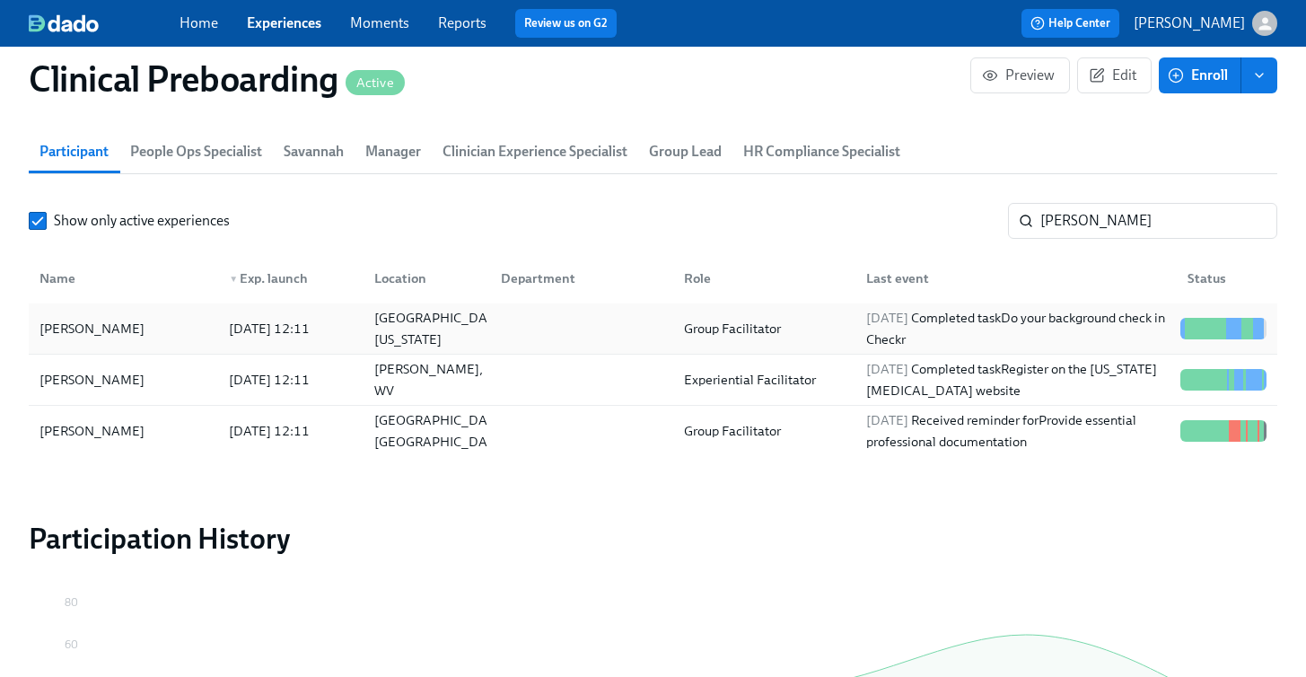
click at [118, 329] on div "Brittany Thorne" at bounding box center [91, 329] width 119 height 22
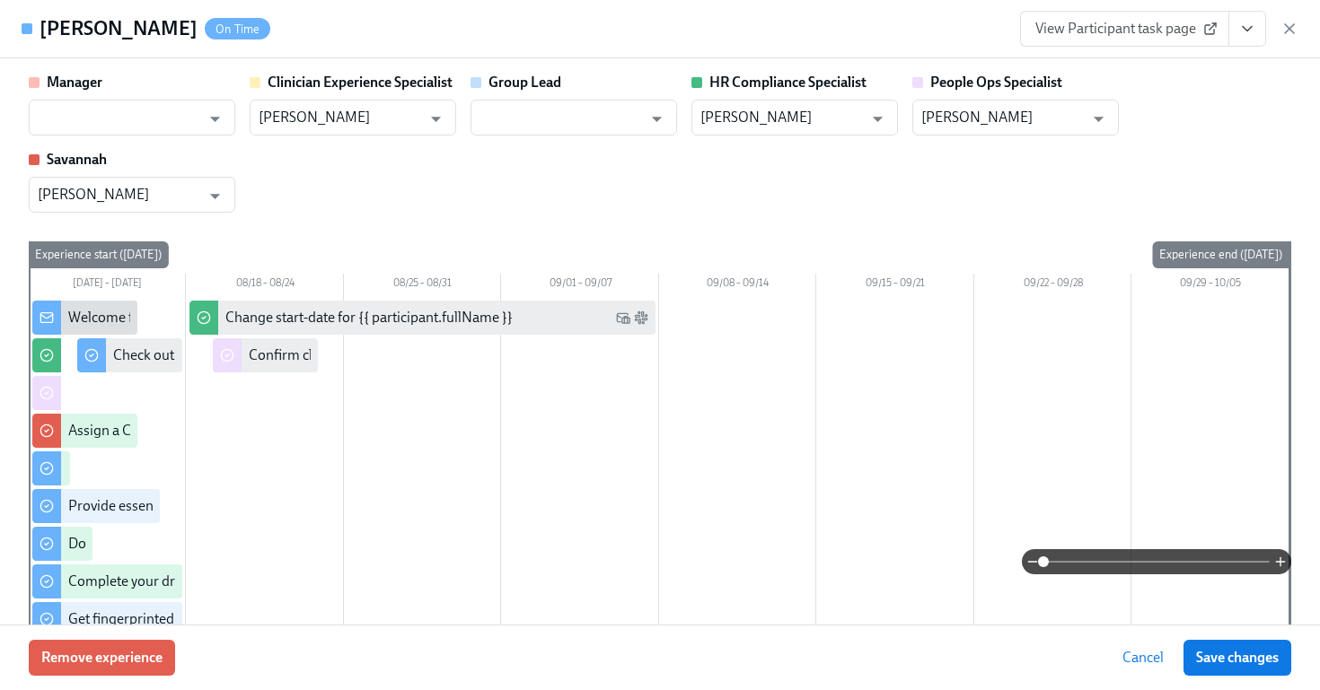
click at [1246, 33] on icon "View task page" at bounding box center [1247, 29] width 18 height 18
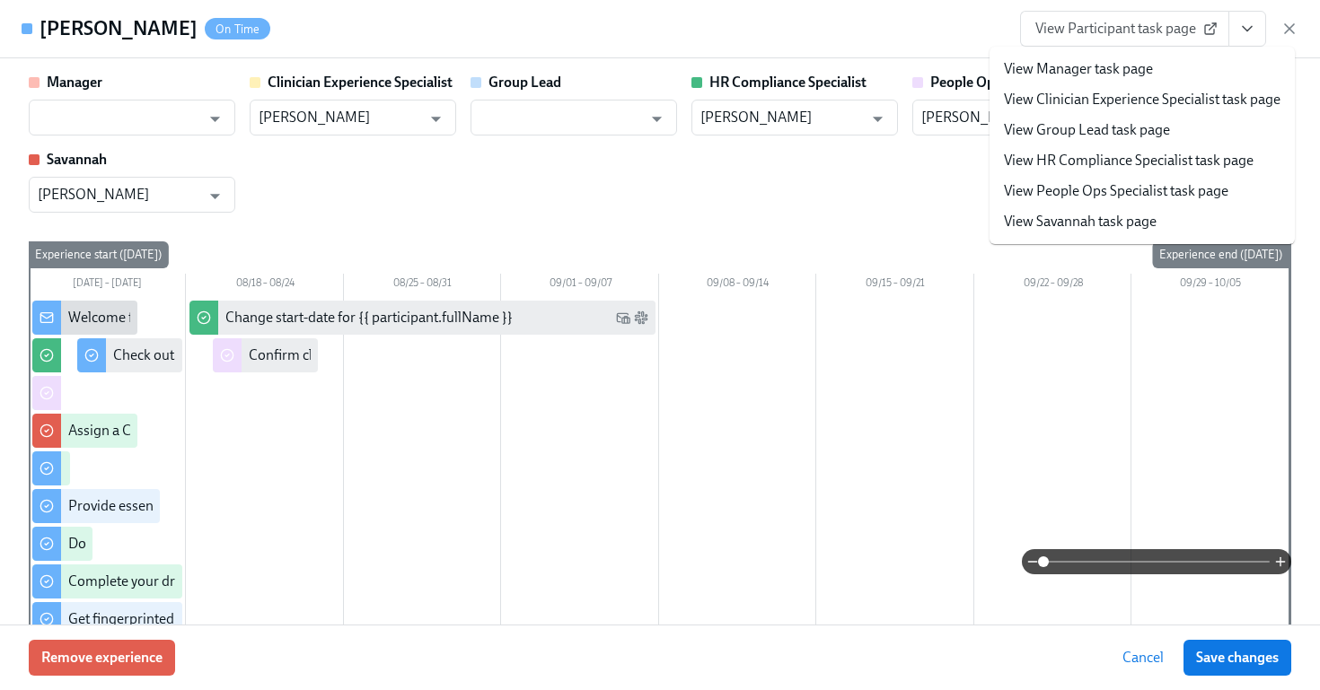
click at [1145, 35] on span "View Participant task page" at bounding box center [1124, 29] width 179 height 18
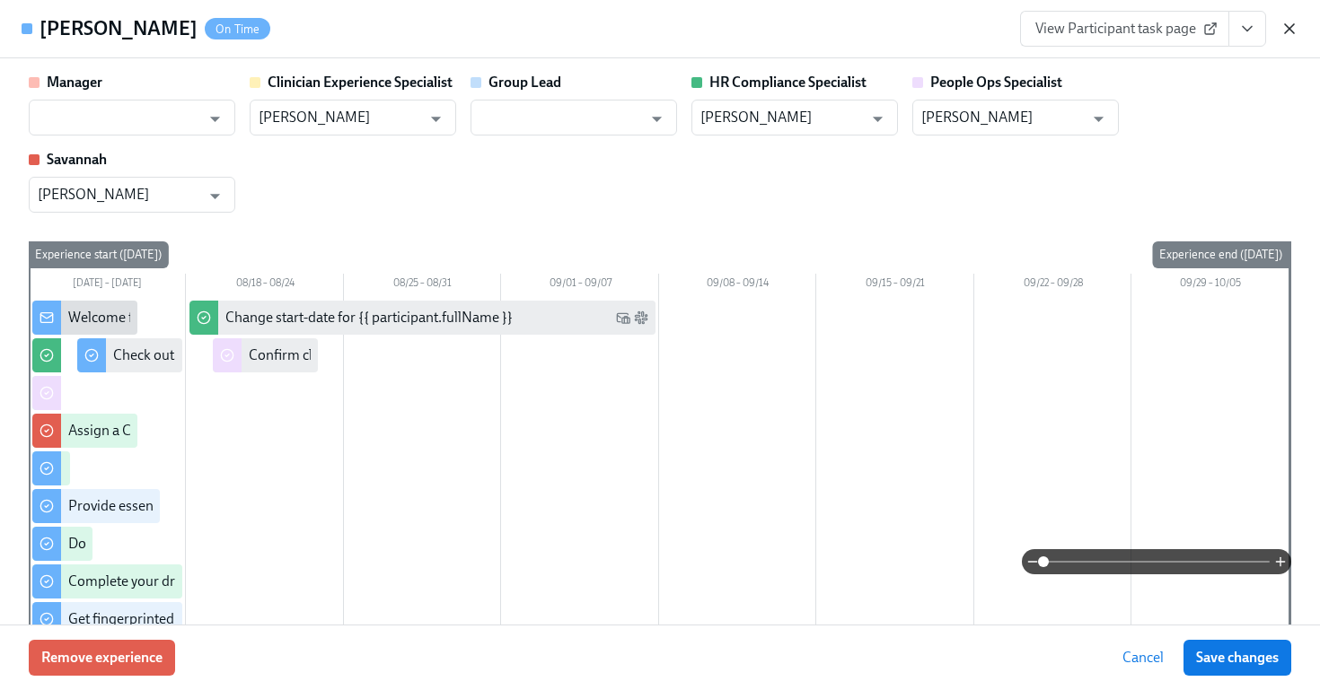
click at [1288, 28] on icon "button" at bounding box center [1289, 28] width 9 height 9
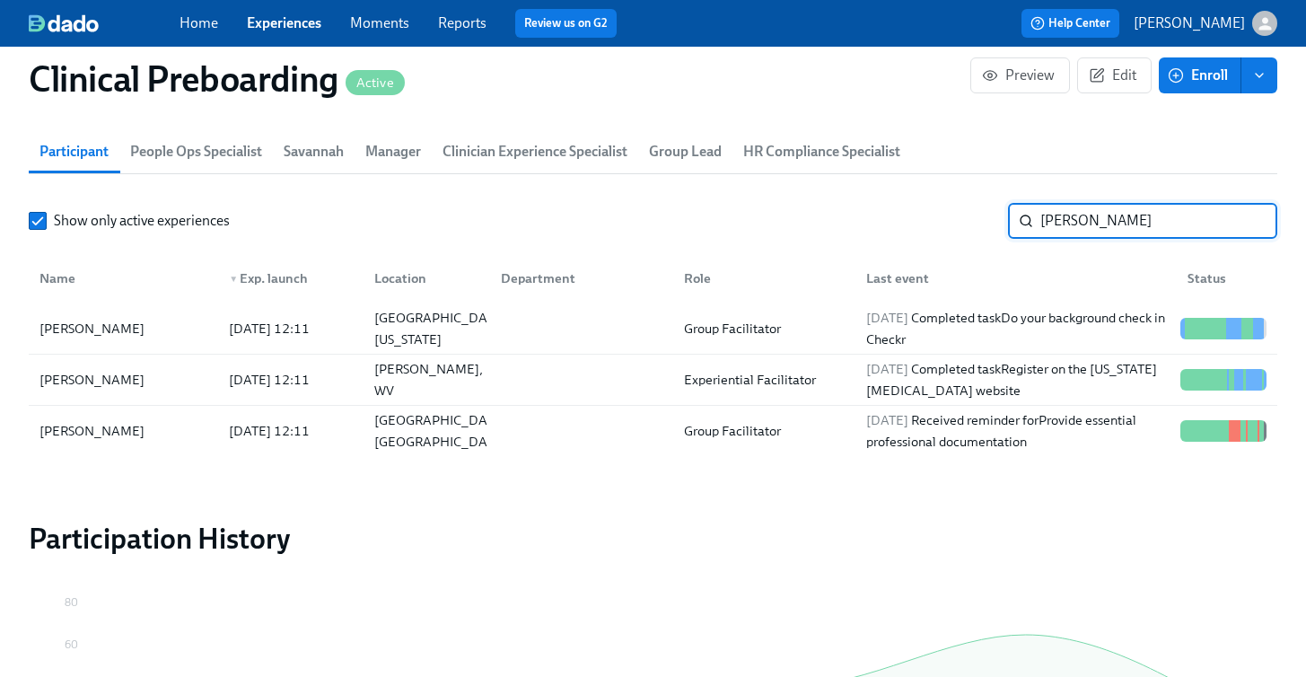
click at [1104, 216] on input "brittany" at bounding box center [1158, 221] width 237 height 36
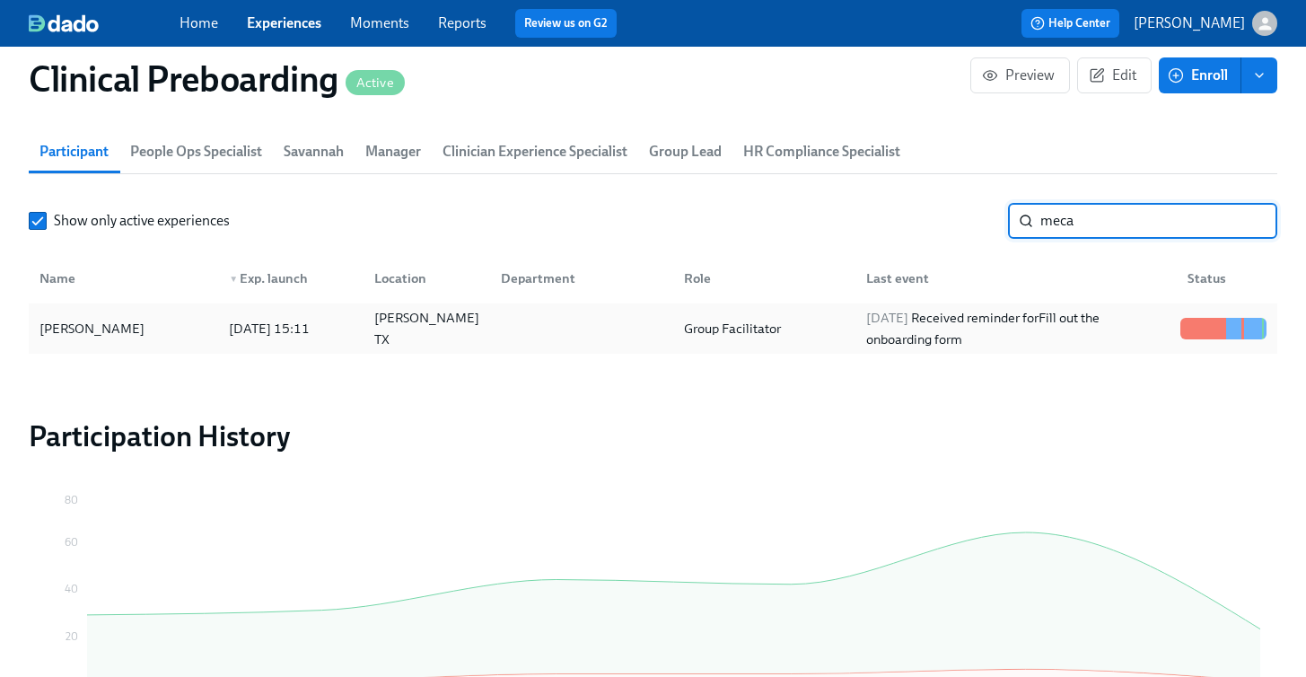
type input "meca"
click at [116, 326] on div "Meca Hampton" at bounding box center [91, 329] width 119 height 22
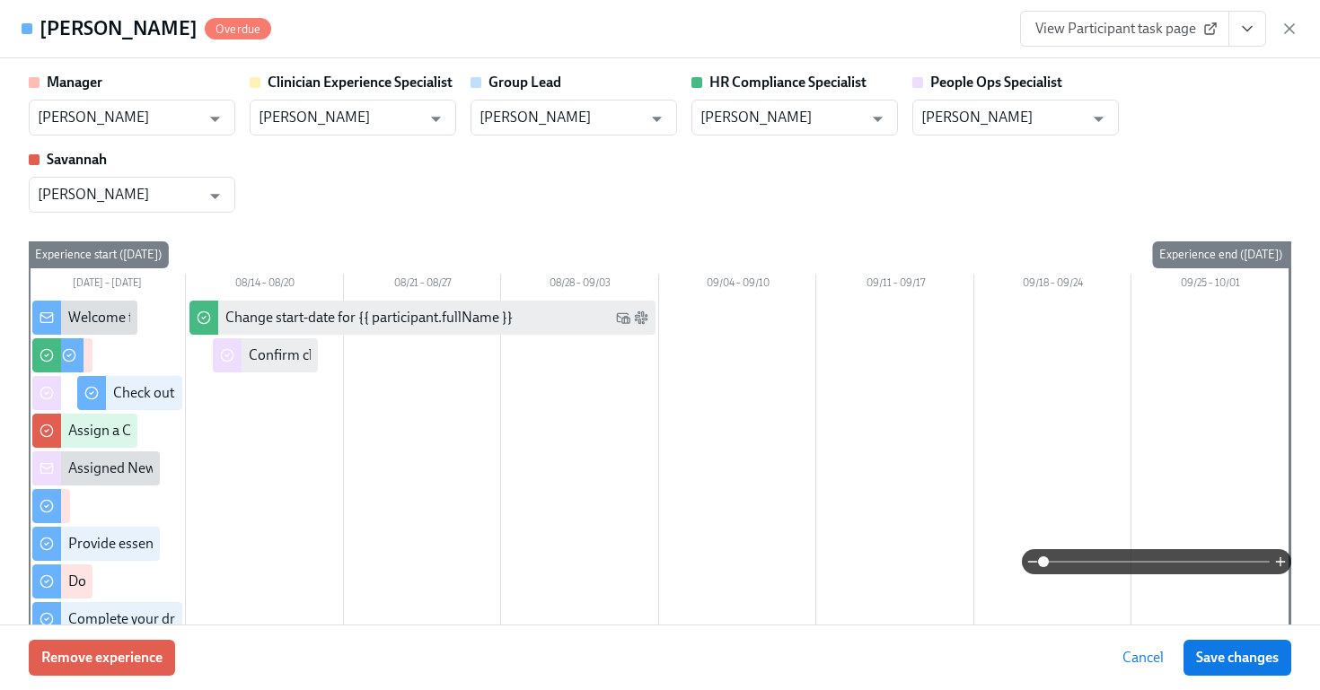
click at [1229, 30] on button "View task page" at bounding box center [1247, 29] width 38 height 36
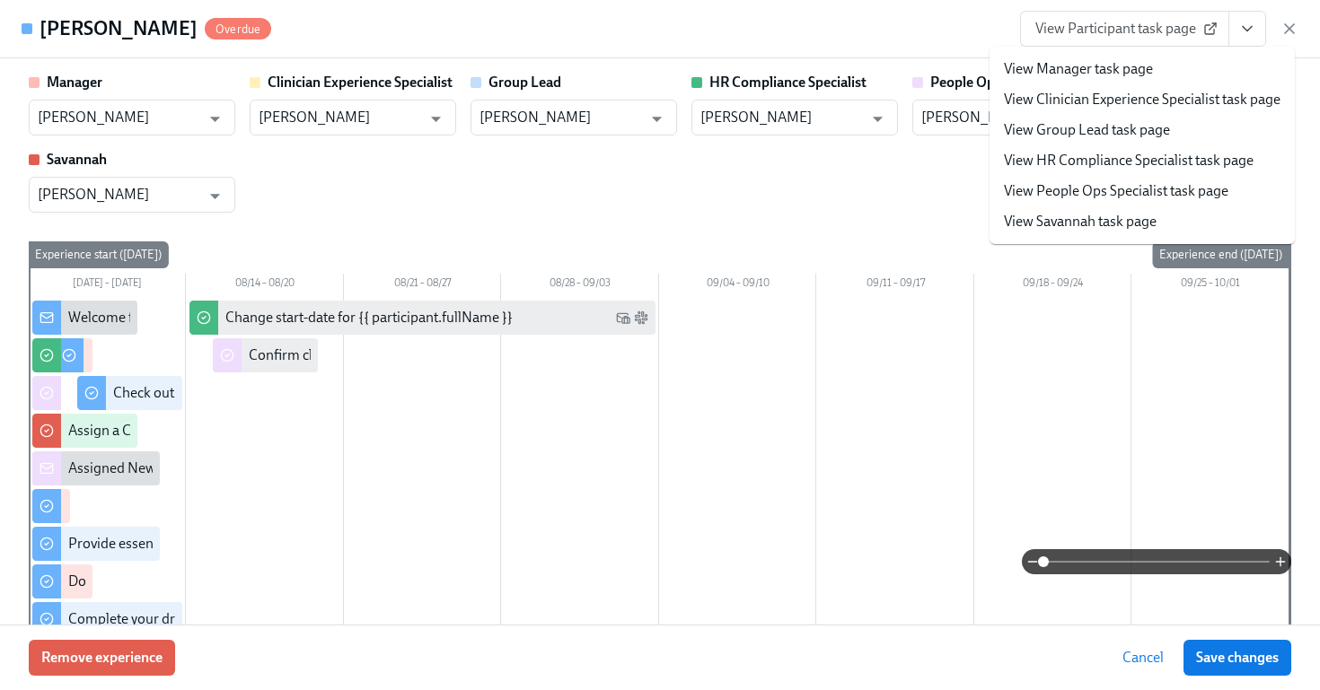
click at [1136, 22] on span "View Participant task page" at bounding box center [1124, 29] width 179 height 18
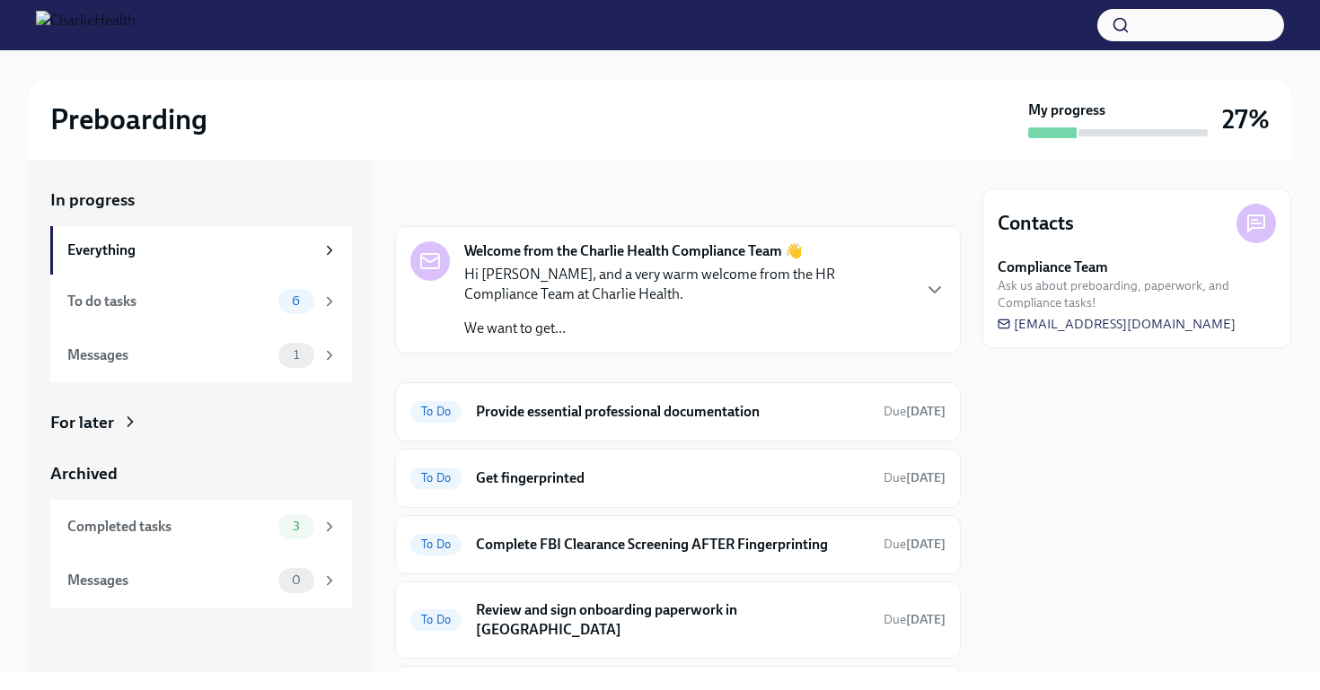
scroll to position [180, 0]
